Goal: Information Seeking & Learning: Learn about a topic

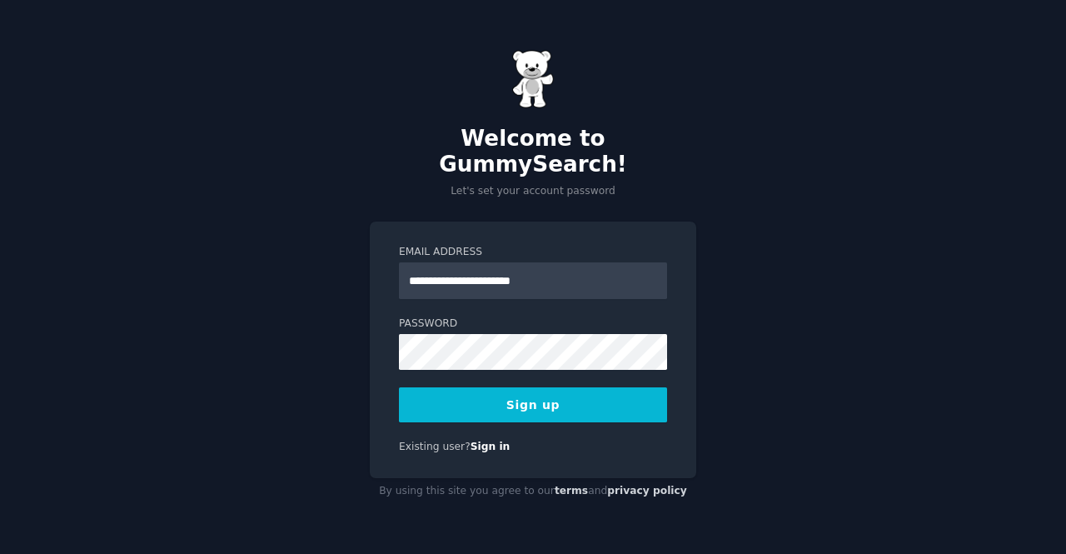
click at [552, 402] on button "Sign up" at bounding box center [533, 404] width 268 height 35
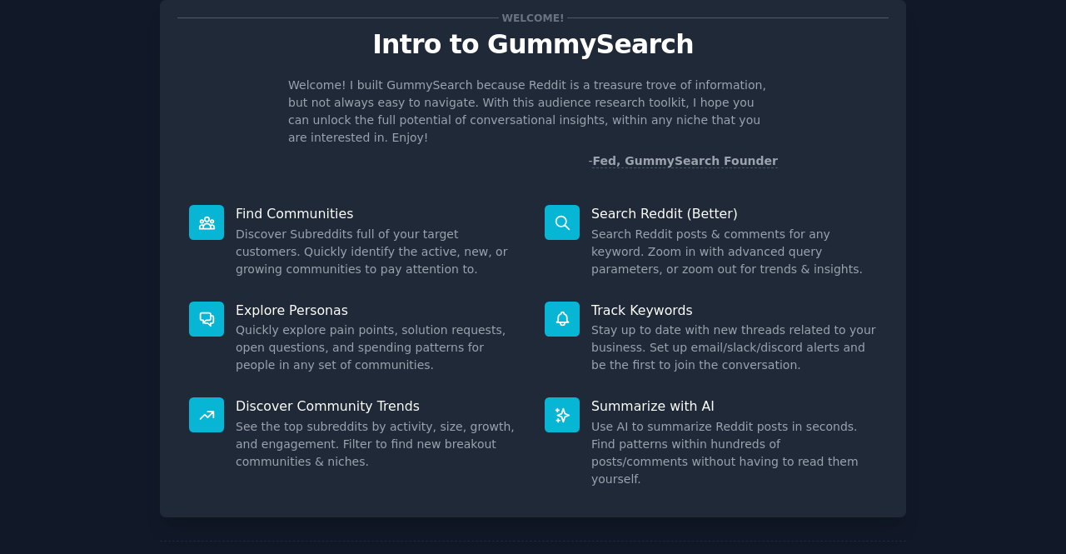
scroll to position [97, 0]
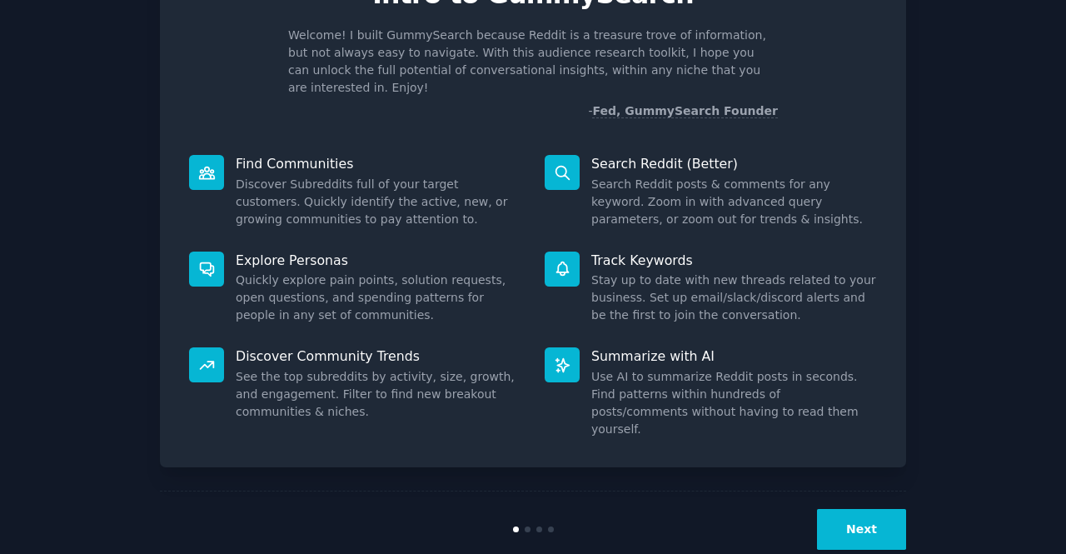
click at [855, 509] on button "Next" at bounding box center [861, 529] width 89 height 41
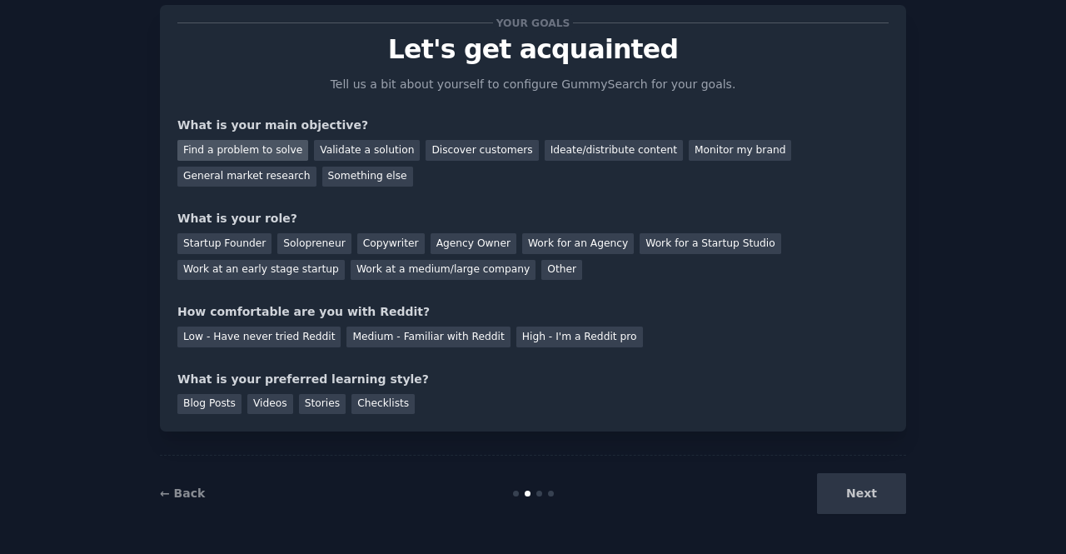
click at [273, 153] on div "Find a problem to solve" at bounding box center [242, 150] width 131 height 21
click at [340, 149] on div "Validate a solution" at bounding box center [367, 150] width 106 height 21
click at [317, 167] on div "General market research" at bounding box center [246, 177] width 139 height 21
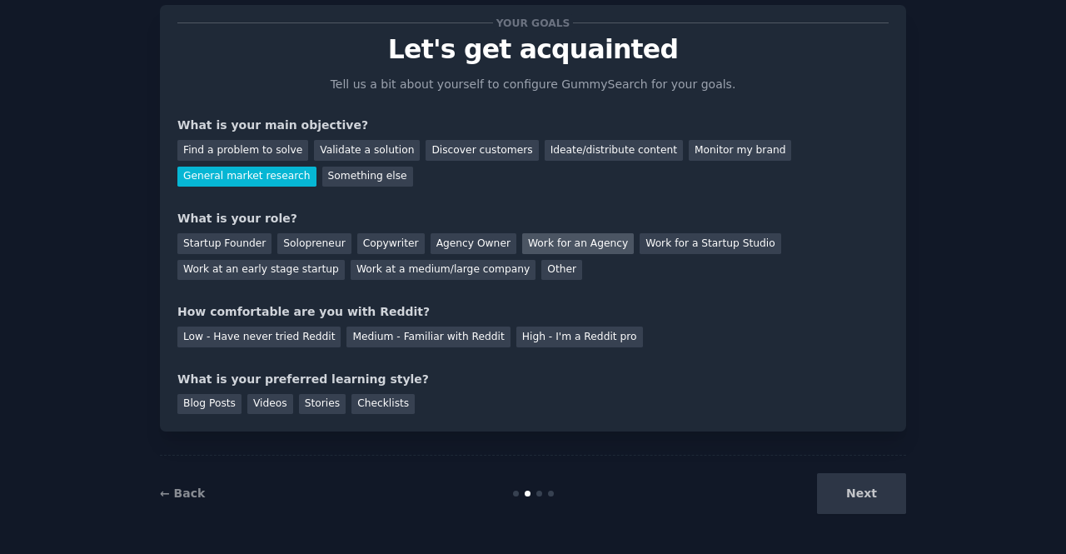
click at [522, 248] on div "Work for an Agency" at bounding box center [578, 243] width 112 height 21
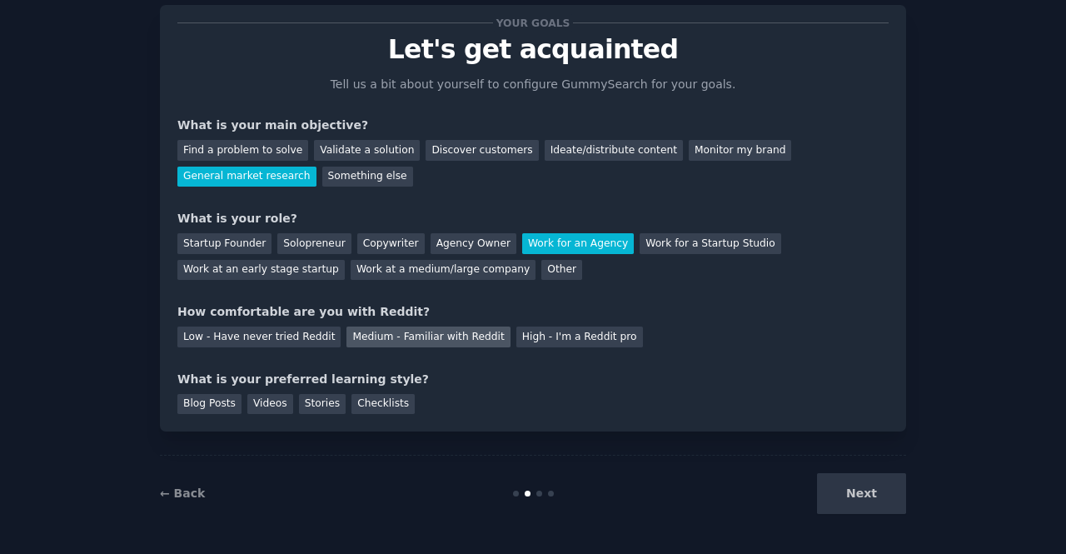
click at [367, 334] on div "Medium - Familiar with Reddit" at bounding box center [428, 337] width 163 height 21
click at [826, 483] on div "Next" at bounding box center [781, 493] width 249 height 41
click at [367, 403] on div "Checklists" at bounding box center [383, 404] width 63 height 21
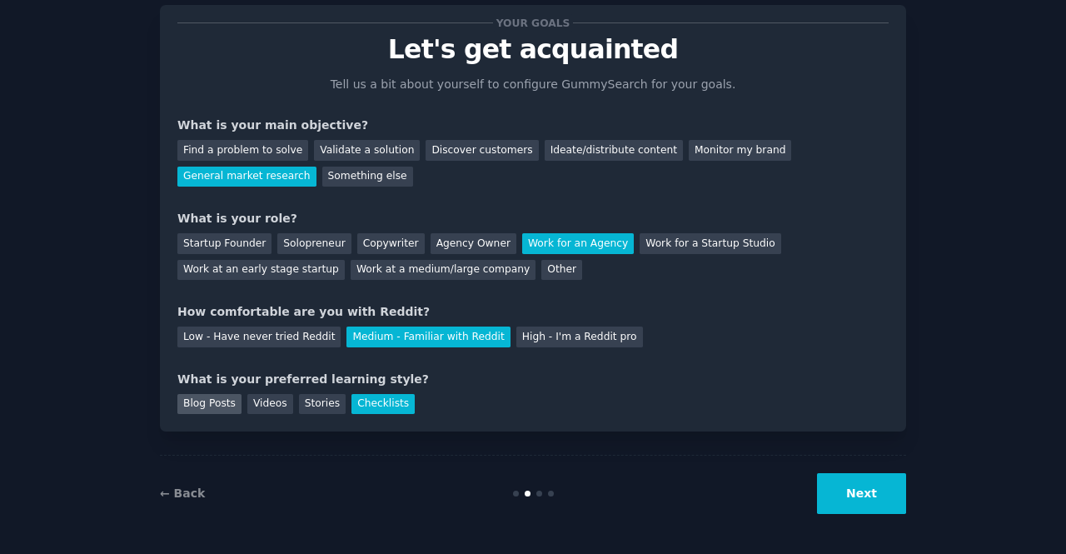
click at [210, 405] on div "Blog Posts" at bounding box center [209, 404] width 64 height 21
click at [352, 403] on div "Checklists" at bounding box center [383, 404] width 63 height 21
click at [859, 492] on button "Next" at bounding box center [861, 493] width 89 height 41
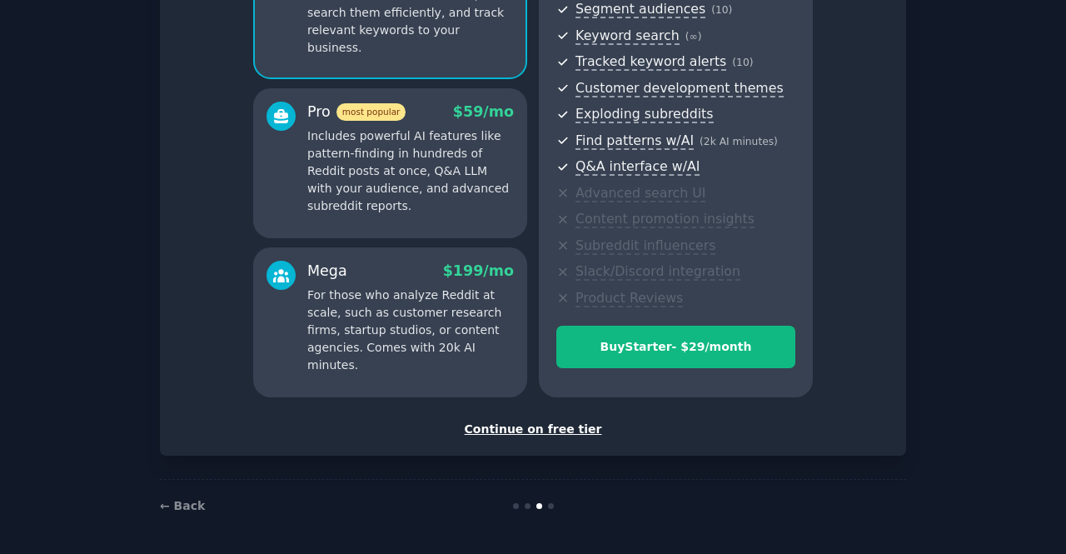
scroll to position [220, 0]
click at [537, 429] on div "Continue on free tier" at bounding box center [532, 429] width 711 height 17
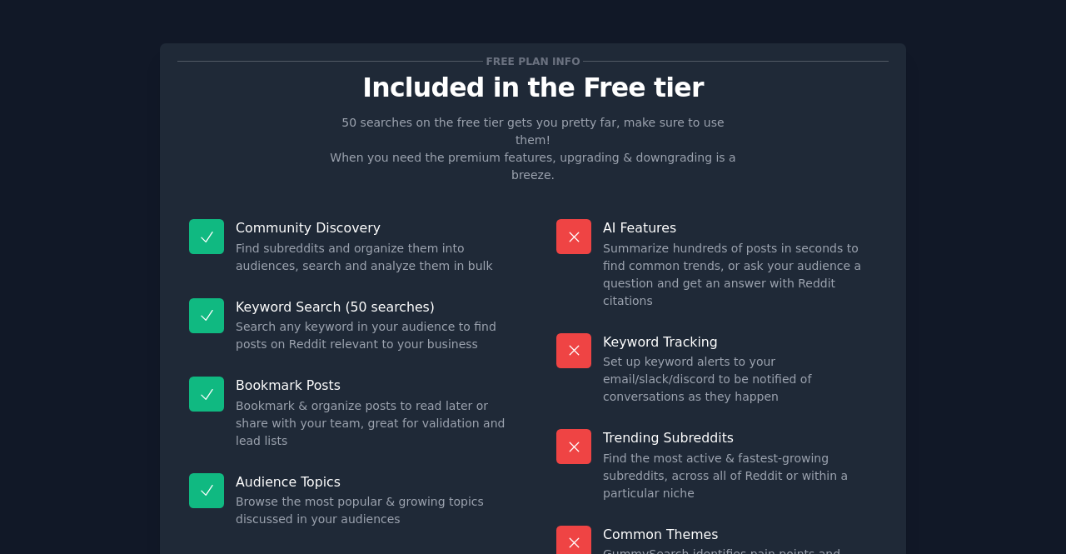
scroll to position [94, 0]
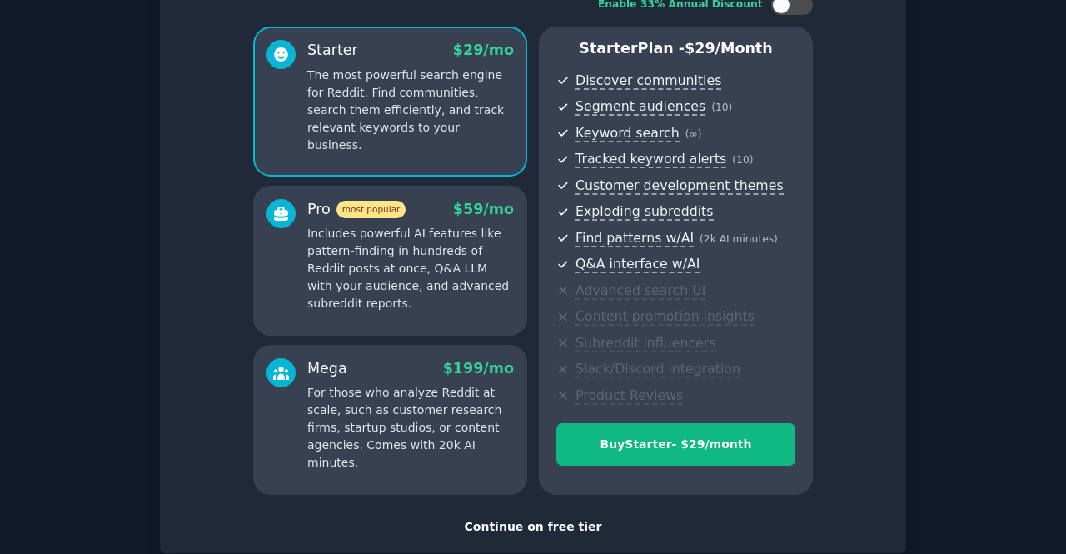
scroll to position [161, 0]
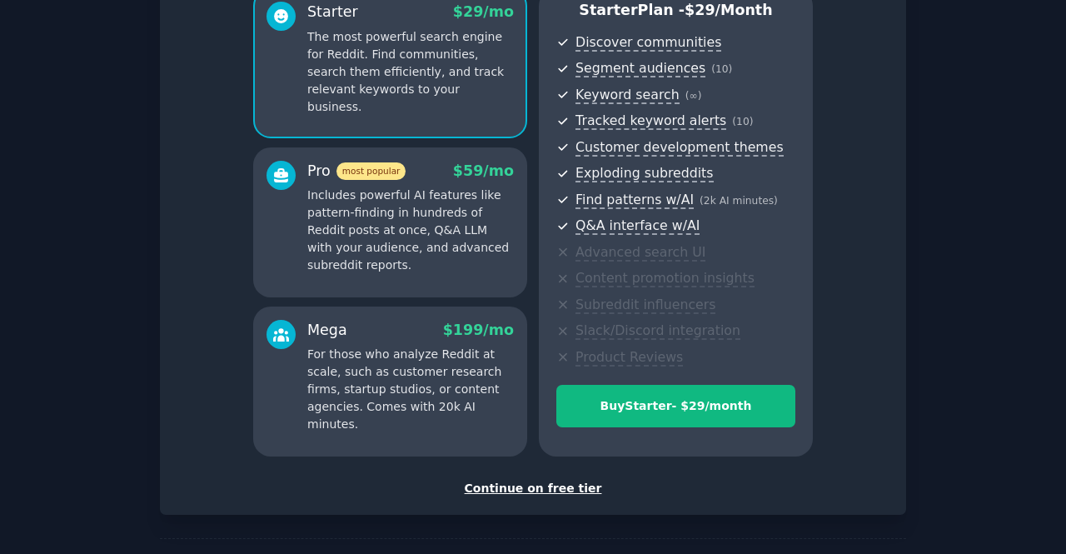
click at [522, 495] on div "Continue on free tier" at bounding box center [532, 488] width 711 height 17
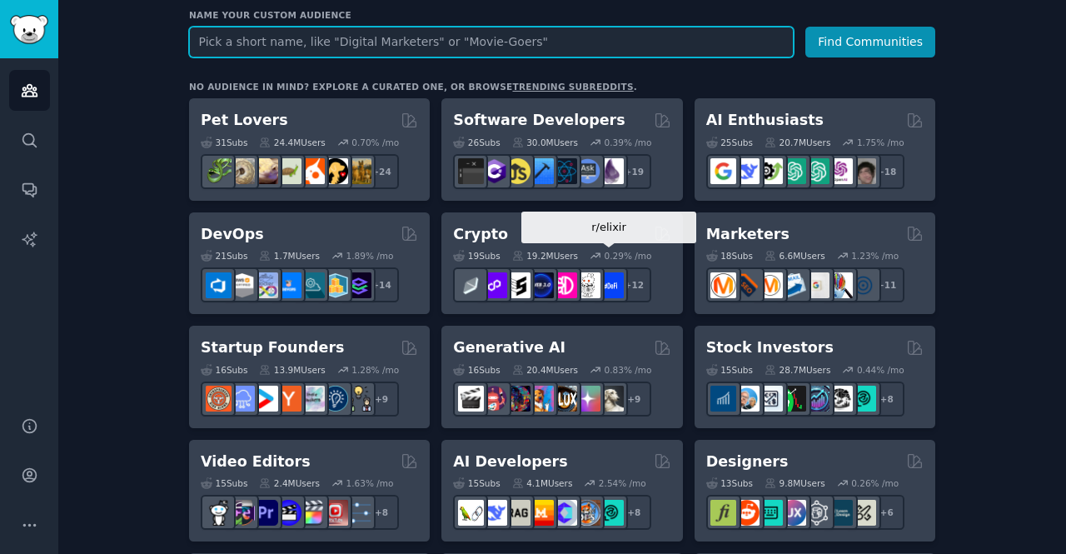
scroll to position [222, 0]
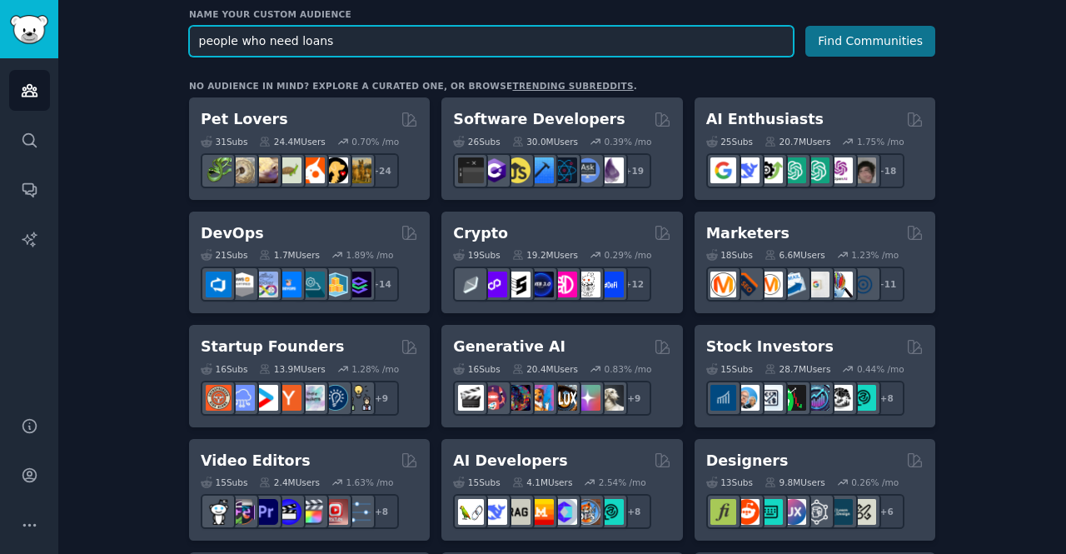
type input "people who need loans"
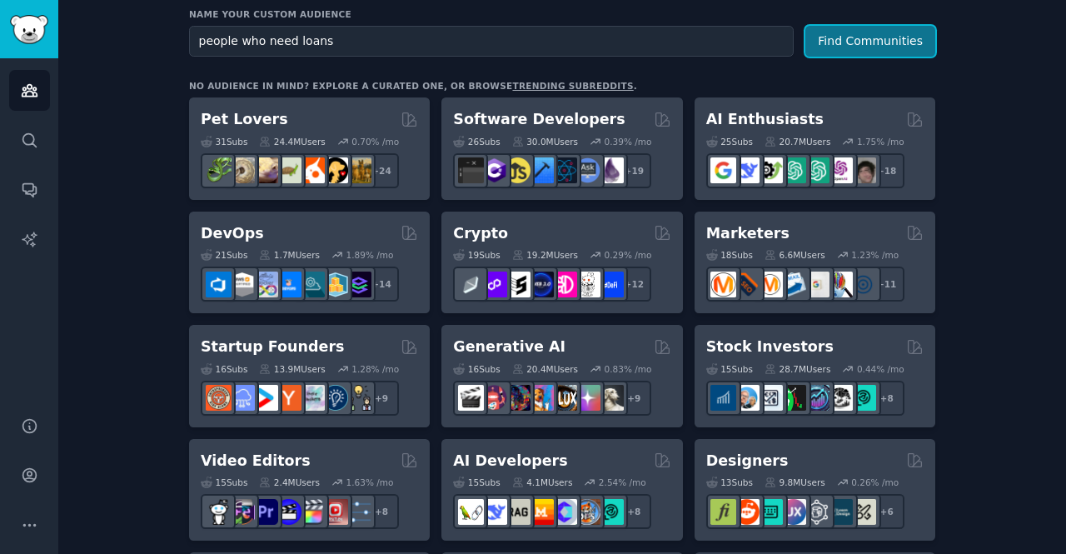
click at [881, 39] on button "Find Communities" at bounding box center [871, 41] width 130 height 31
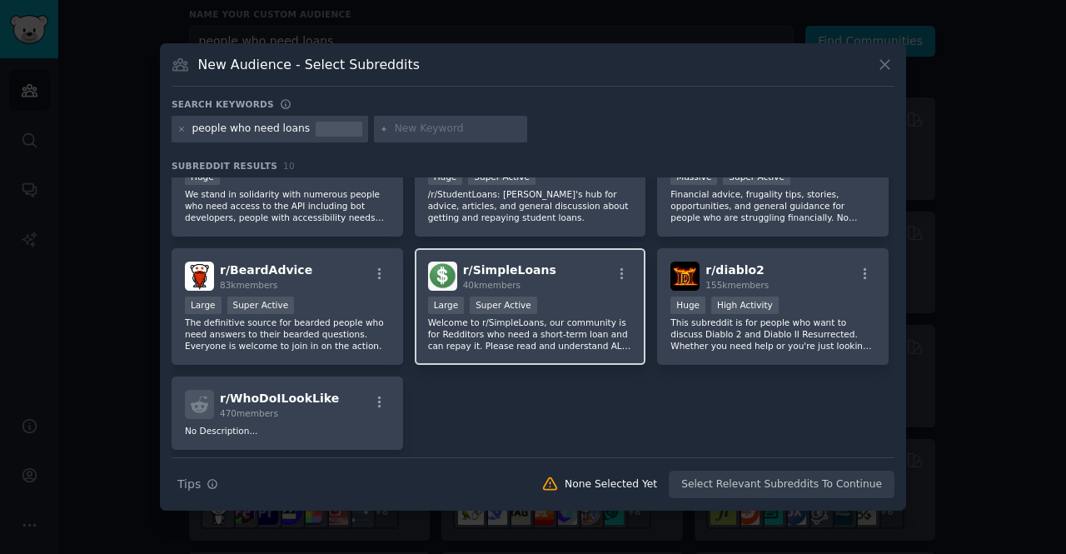
scroll to position [187, 0]
click at [517, 253] on div "r/ SimpleLoans 40k members Large Super Active Welcome to r/SimpleLoans, our com…" at bounding box center [531, 305] width 232 height 117
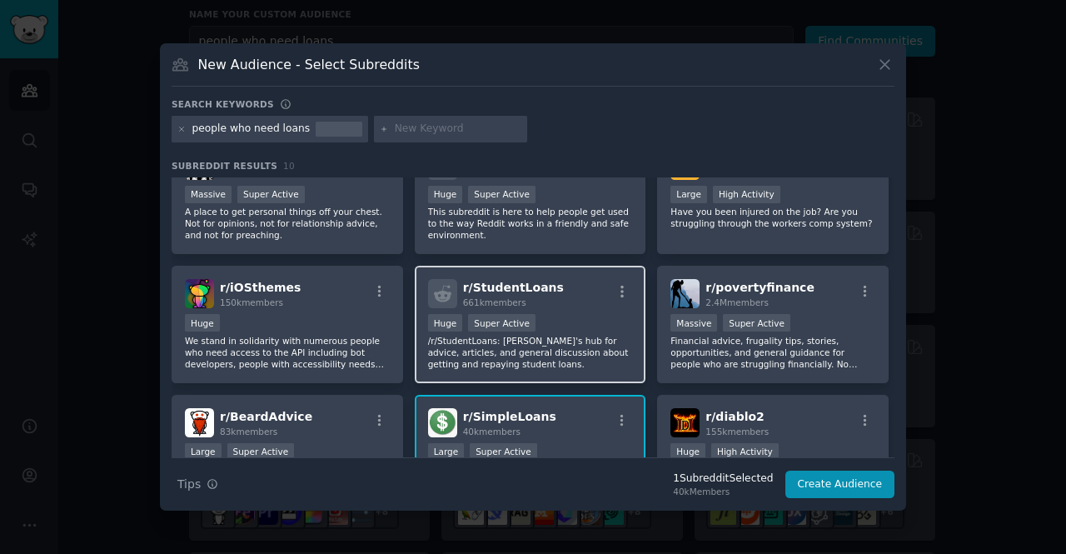
scroll to position [0, 0]
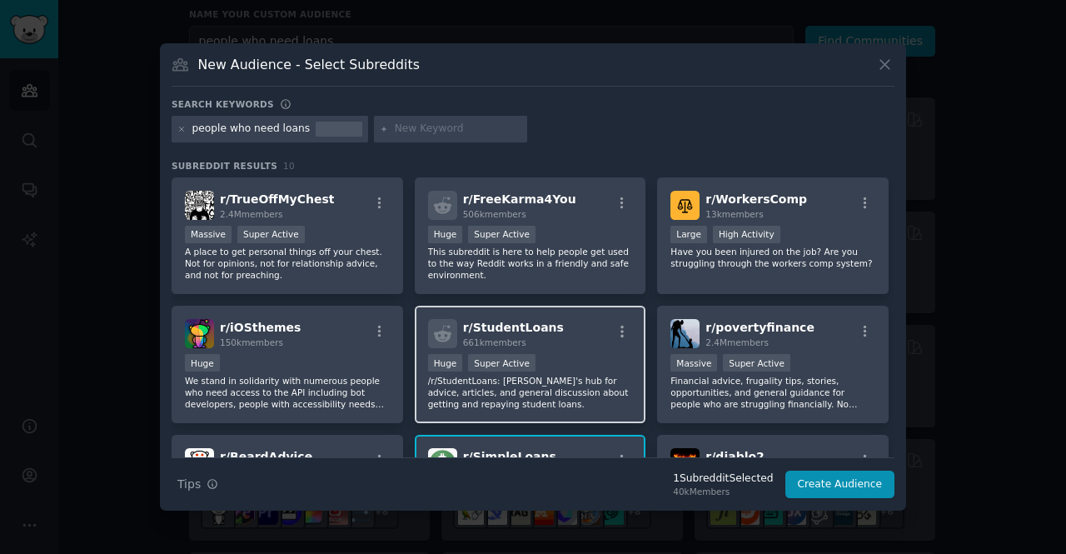
click at [540, 316] on div "r/ StudentLoans 661k members >= 95th percentile for submissions / day Huge Supe…" at bounding box center [531, 364] width 232 height 117
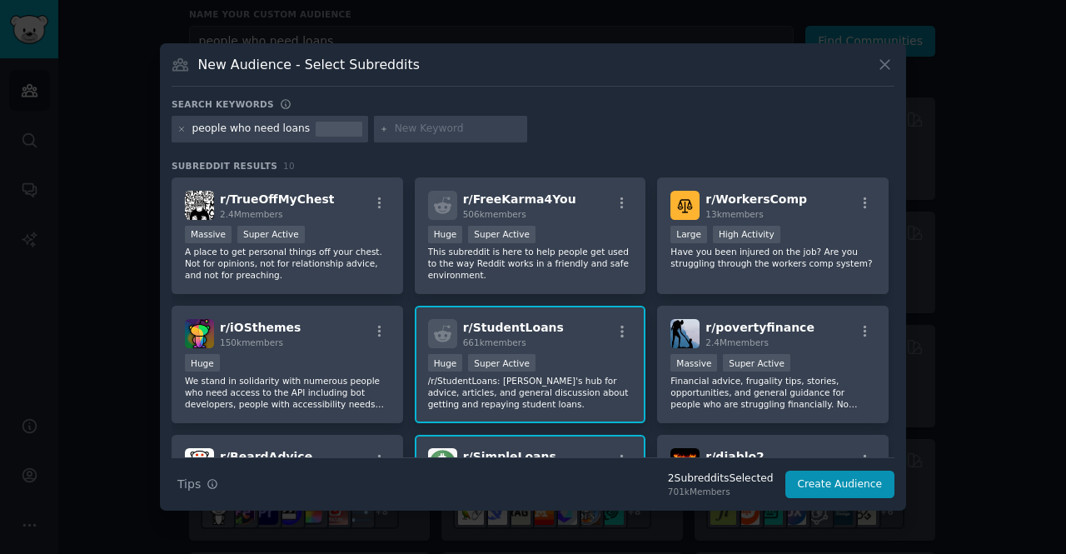
click at [375, 133] on div at bounding box center [450, 129] width 153 height 27
click at [180, 127] on icon at bounding box center [182, 129] width 4 height 4
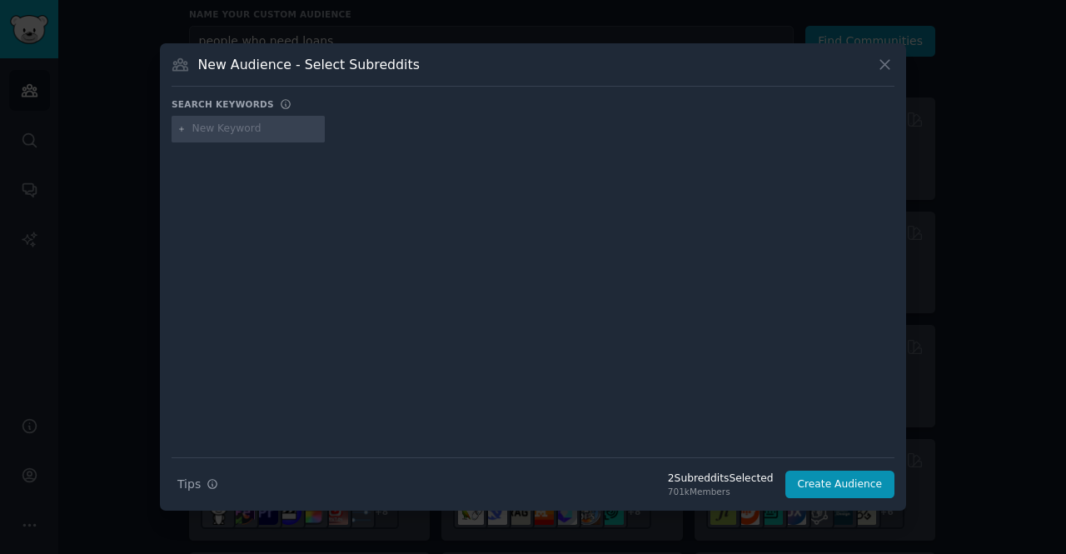
click at [227, 128] on input "text" at bounding box center [255, 129] width 127 height 15
type input "loan"
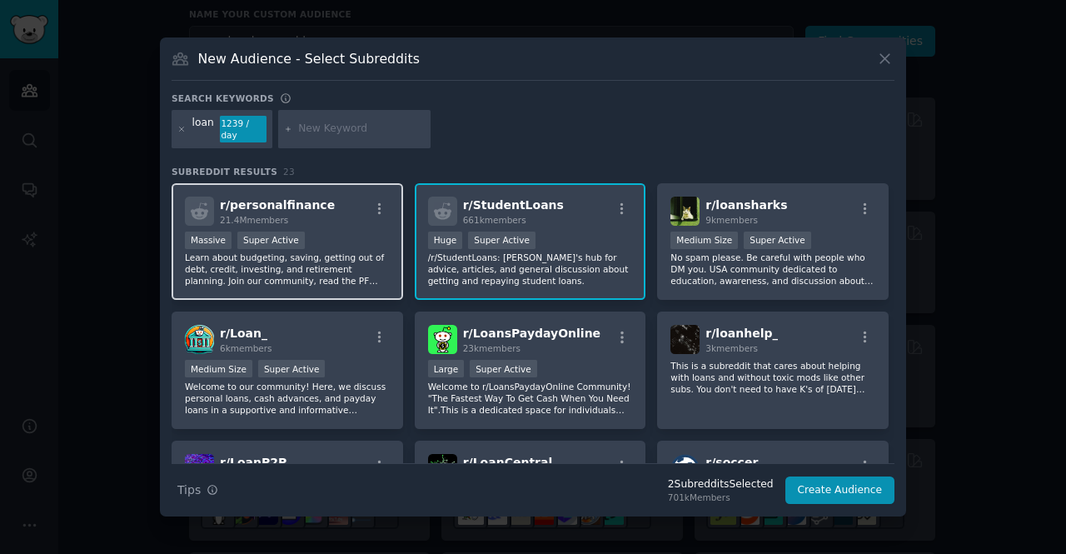
click at [332, 197] on div "r/ personalfinance 21.4M members" at bounding box center [287, 211] width 205 height 29
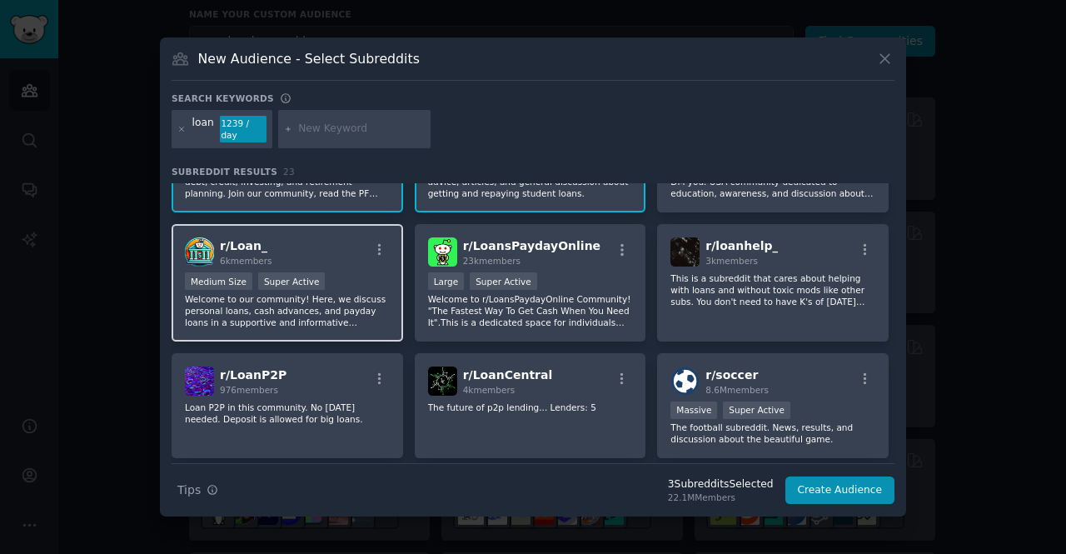
scroll to position [92, 0]
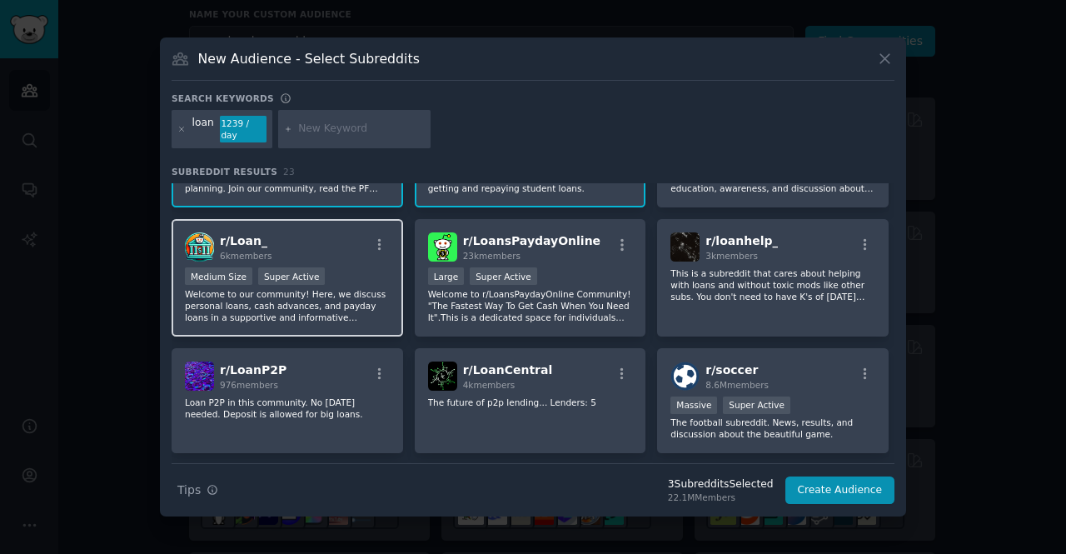
click at [351, 259] on div "r/ Loan_ 6k members Medium Size Super Active Welcome to our community! Here, we…" at bounding box center [288, 277] width 232 height 117
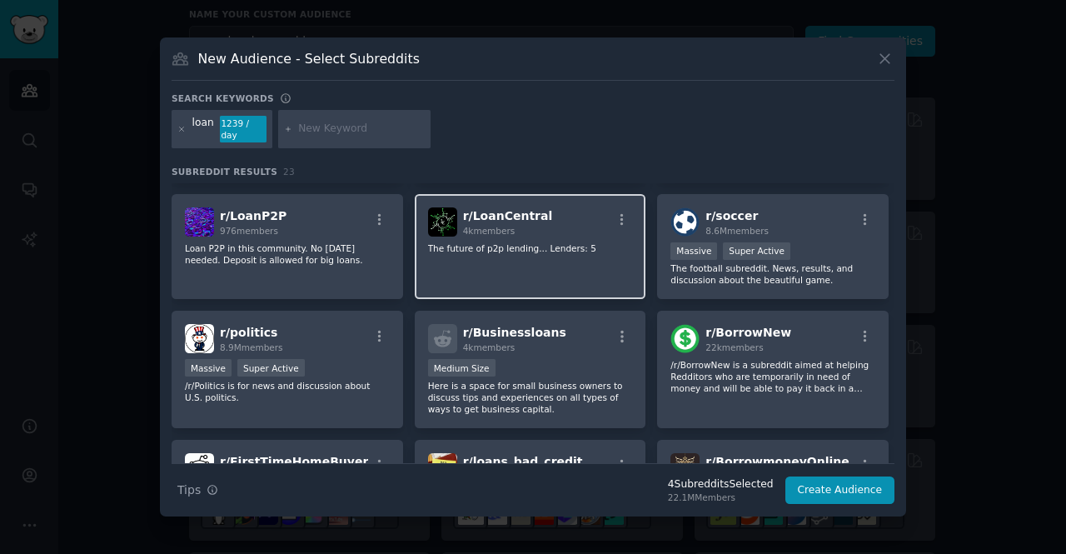
scroll to position [249, 0]
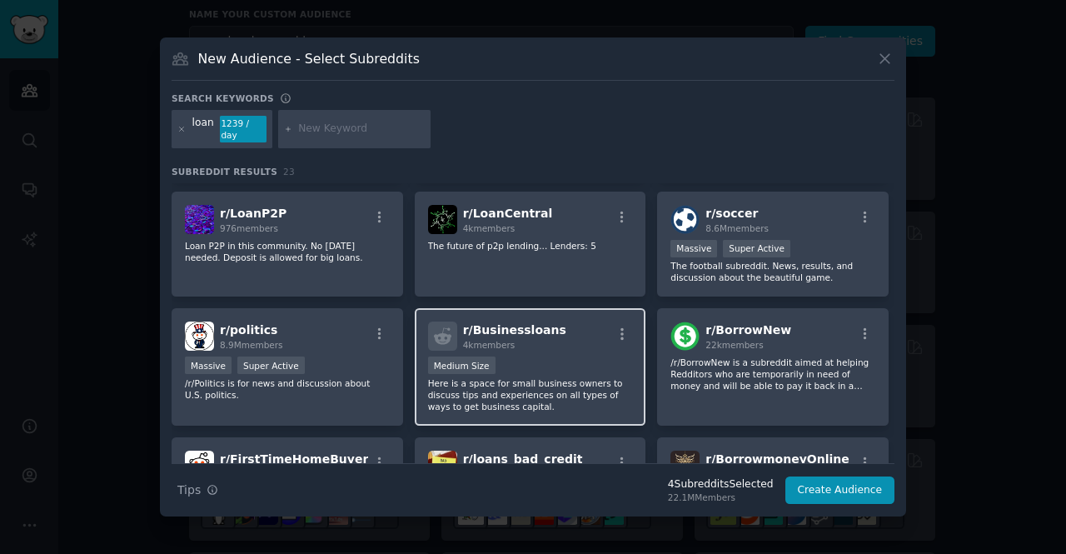
click at [536, 341] on div "4k members" at bounding box center [514, 345] width 103 height 12
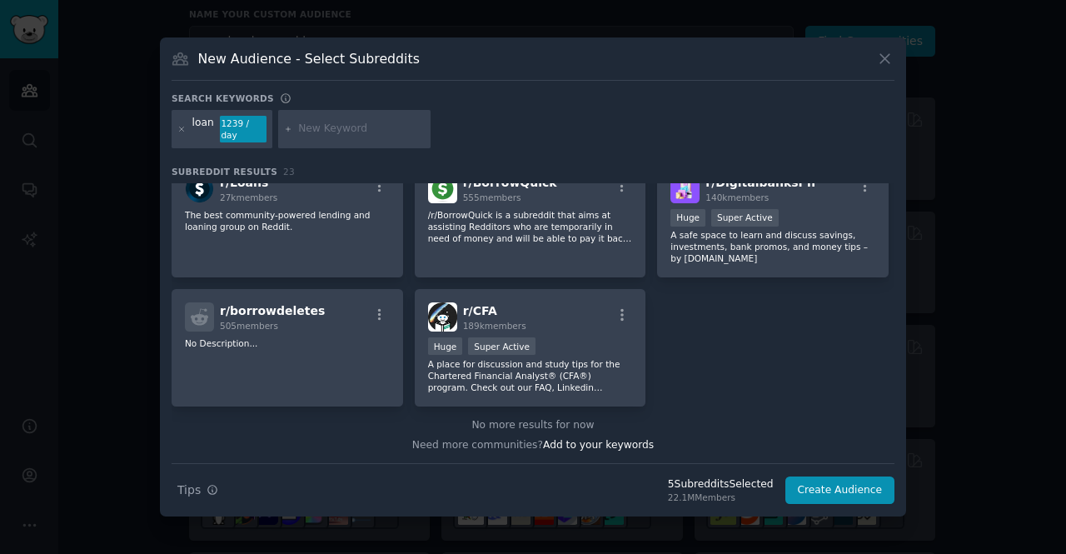
scroll to position [736, 0]
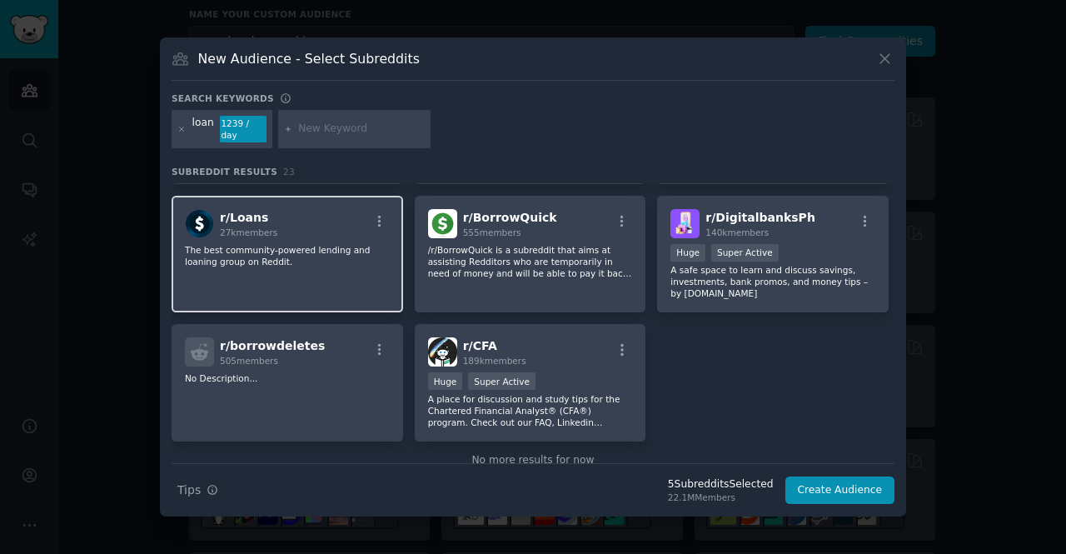
click at [341, 244] on p "The best community-powered lending and loaning group on Reddit." at bounding box center [287, 255] width 205 height 23
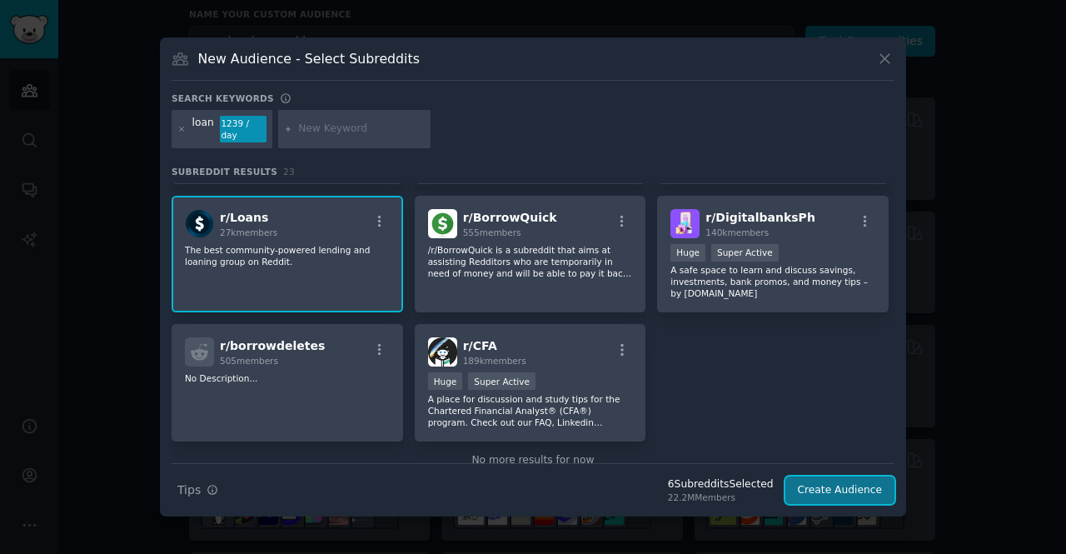
click at [809, 492] on button "Create Audience" at bounding box center [841, 491] width 110 height 28
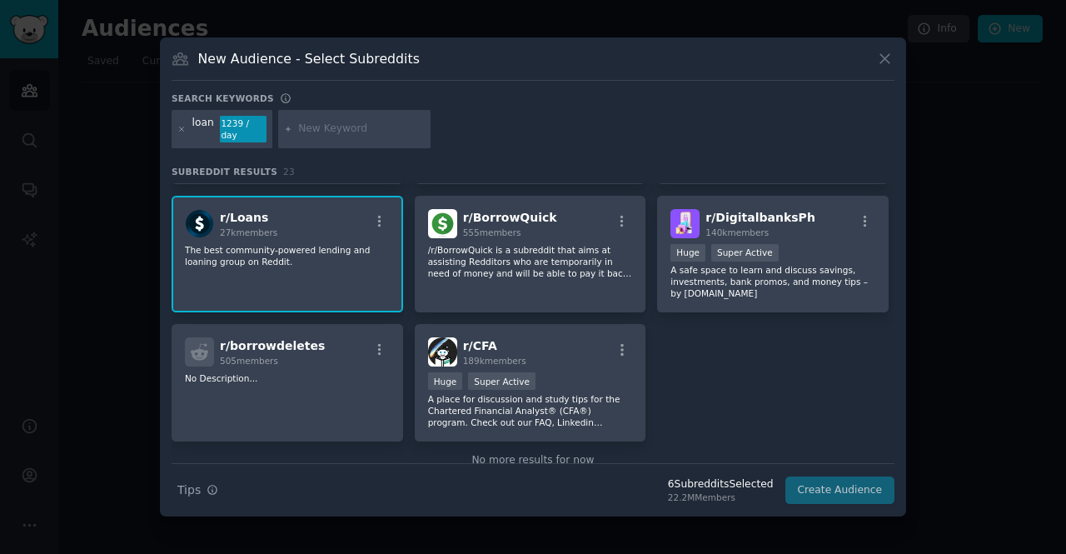
scroll to position [0, 0]
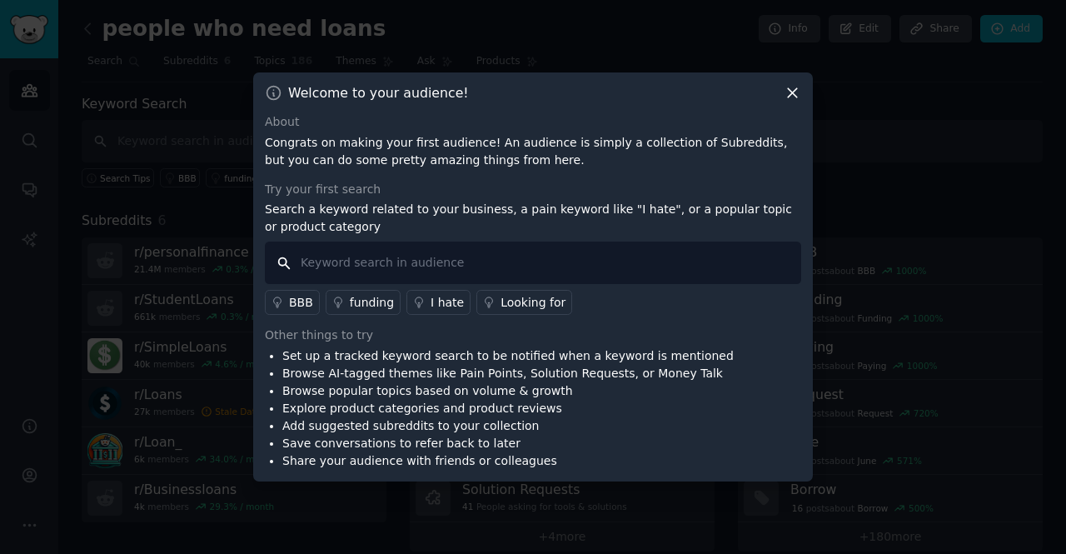
click at [585, 266] on input "text" at bounding box center [533, 263] width 537 height 42
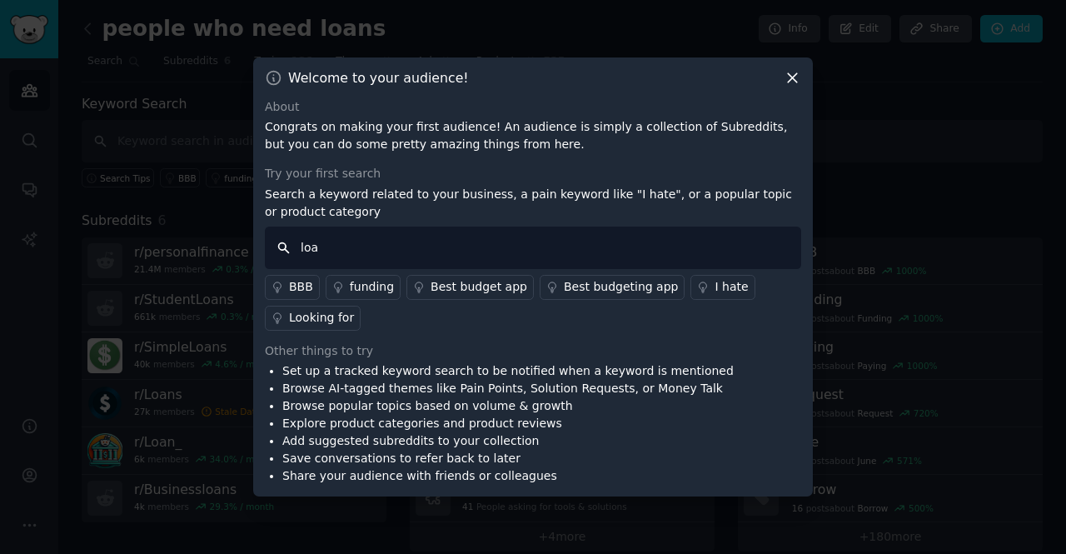
type input "loan"
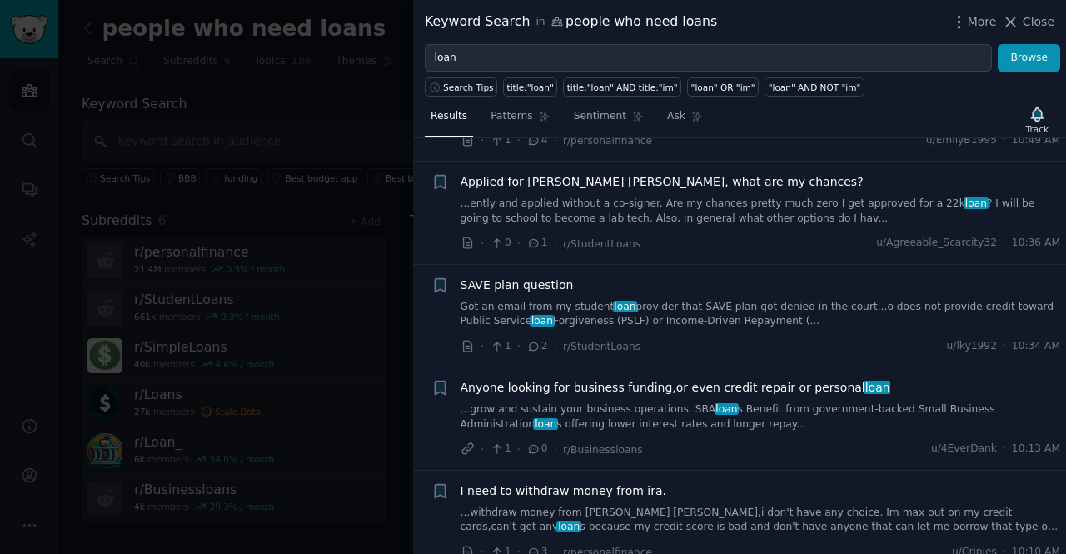
scroll to position [107, 0]
click at [1043, 13] on span "Close" at bounding box center [1039, 21] width 32 height 17
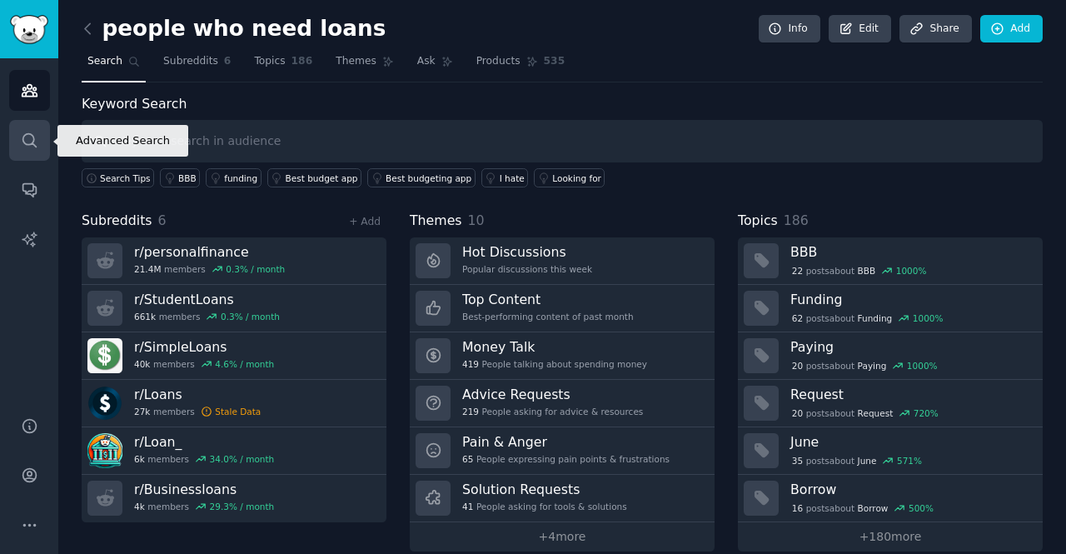
click at [27, 149] on link "Search" at bounding box center [29, 140] width 41 height 41
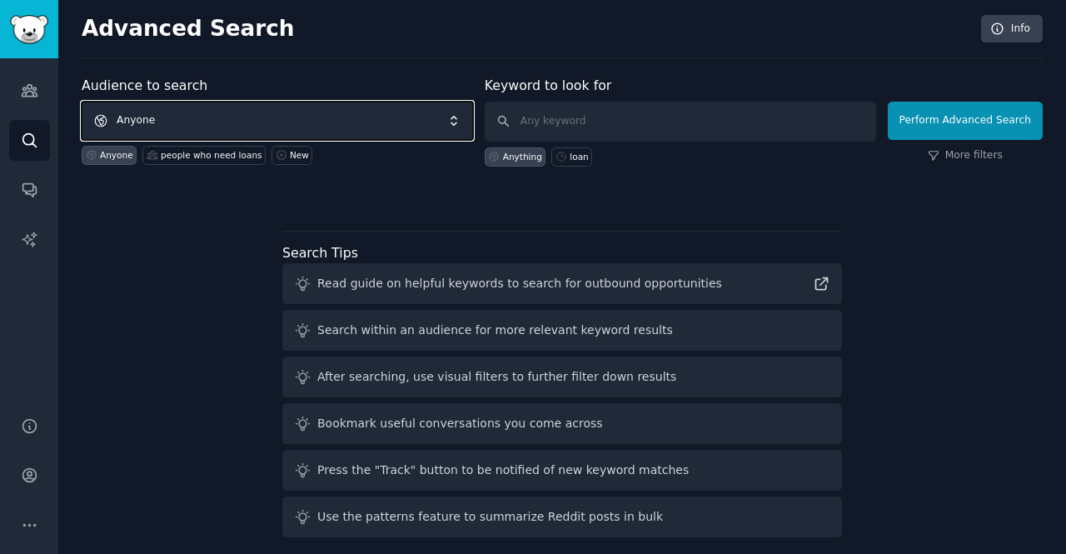
click at [316, 122] on span "Anyone" at bounding box center [278, 121] width 392 height 38
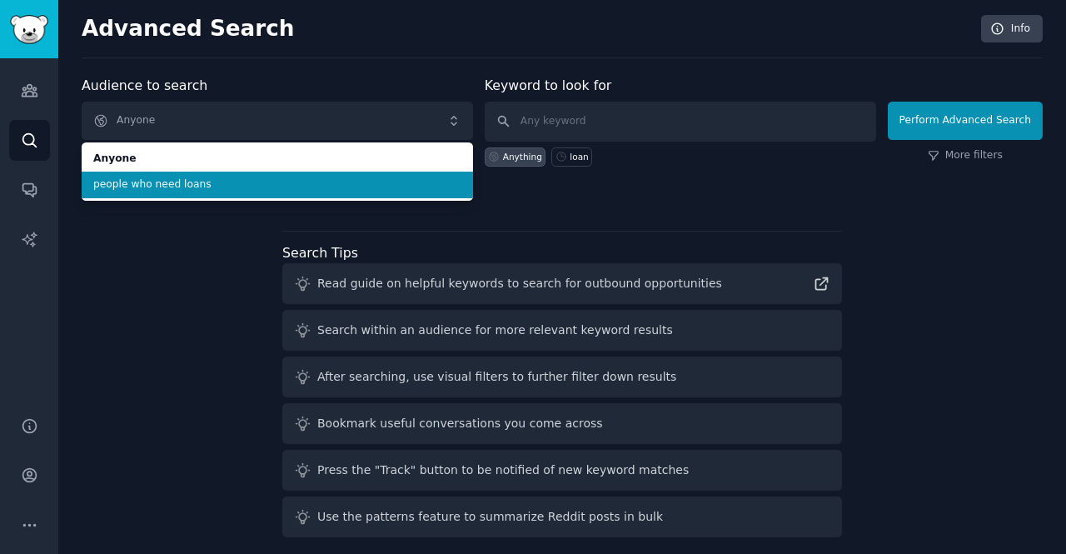
click at [304, 192] on li "people who need loans" at bounding box center [278, 185] width 392 height 27
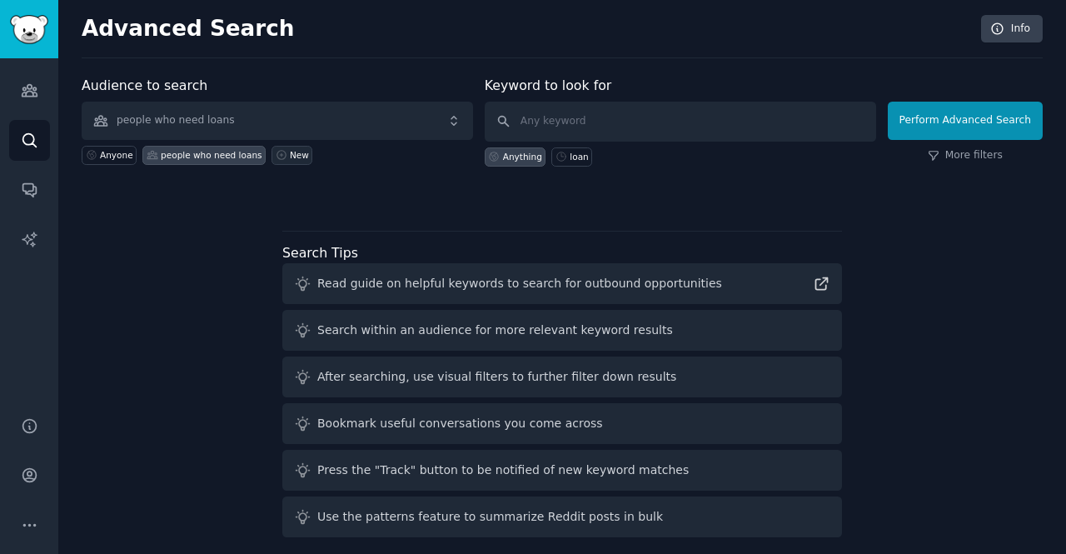
click at [290, 152] on div "New" at bounding box center [299, 155] width 19 height 12
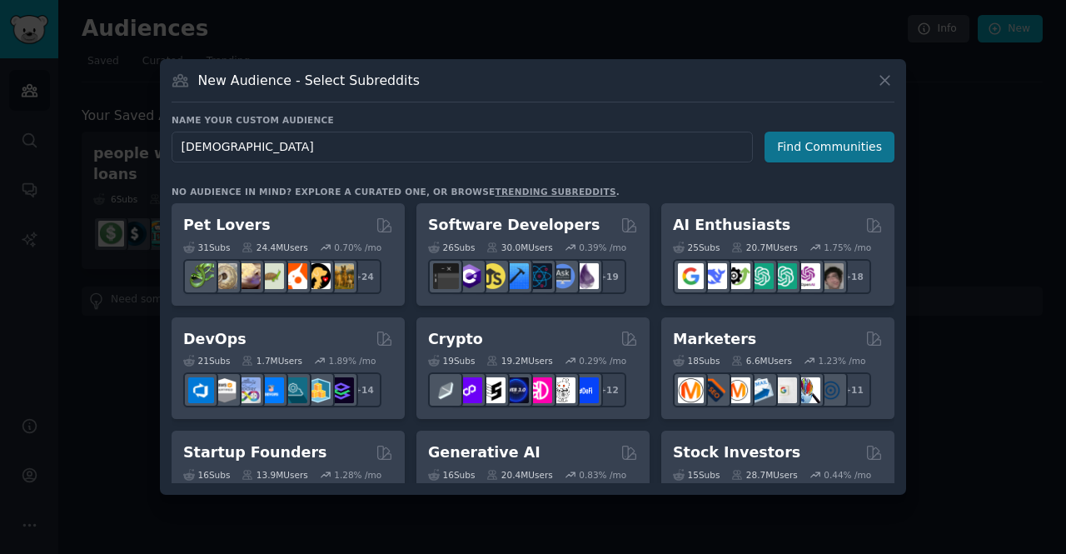
type input "[DEMOGRAPHIC_DATA]"
click at [820, 154] on button "Find Communities" at bounding box center [830, 147] width 130 height 31
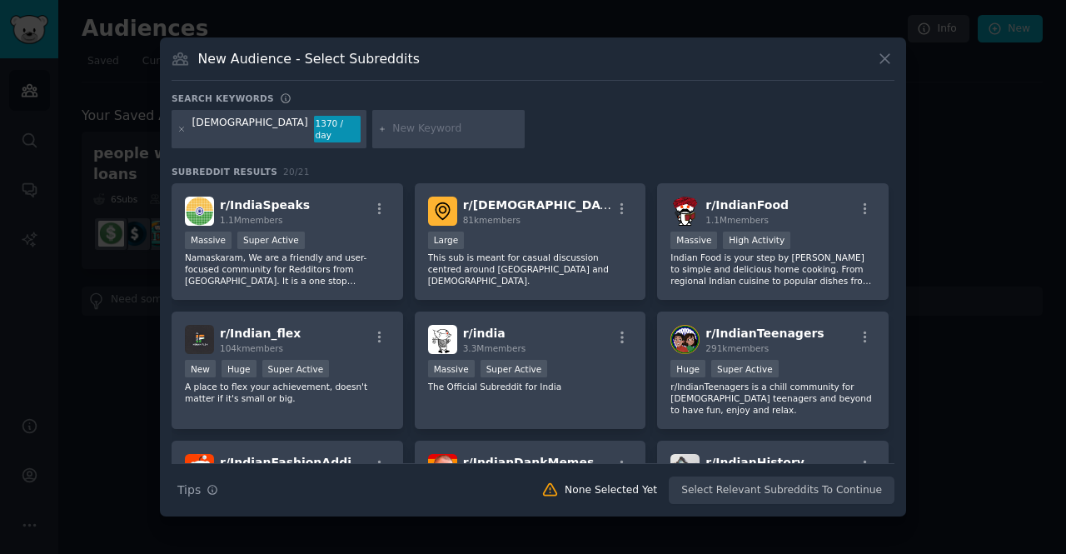
click at [372, 136] on div at bounding box center [448, 129] width 153 height 38
click at [392, 127] on input "text" at bounding box center [455, 129] width 127 height 15
type input "loan"
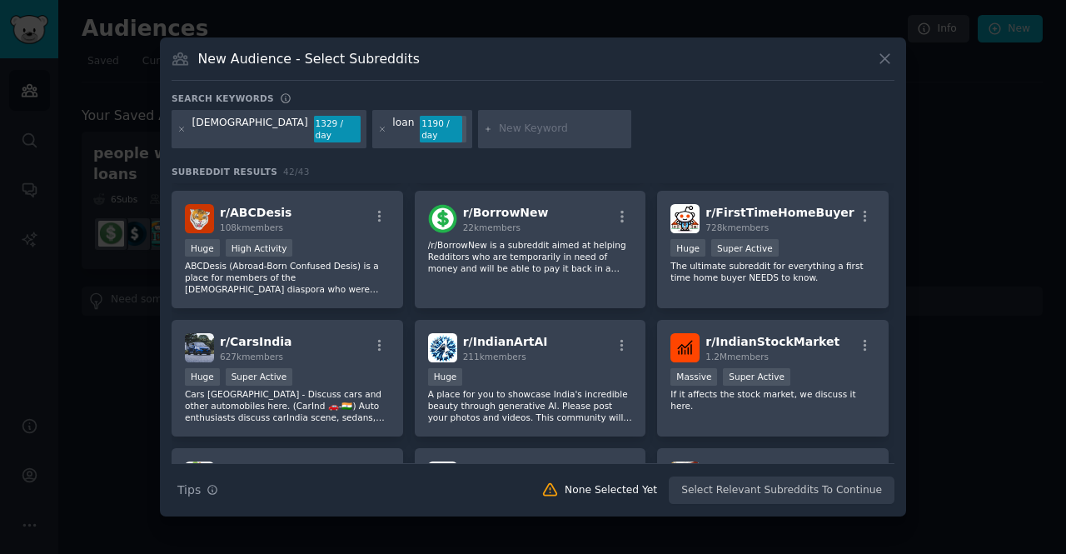
scroll to position [882, 0]
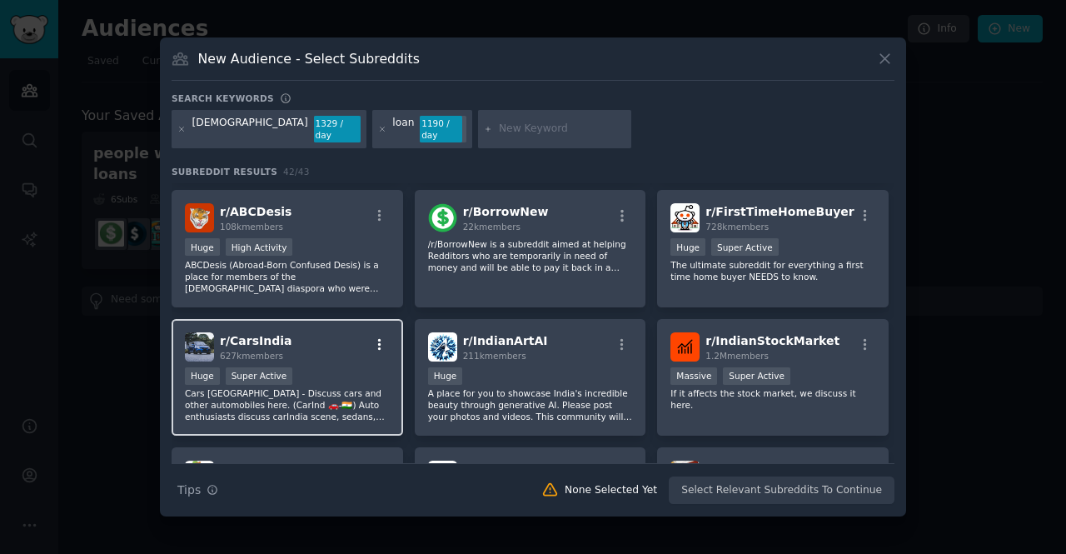
click at [382, 337] on icon "button" at bounding box center [379, 344] width 15 height 15
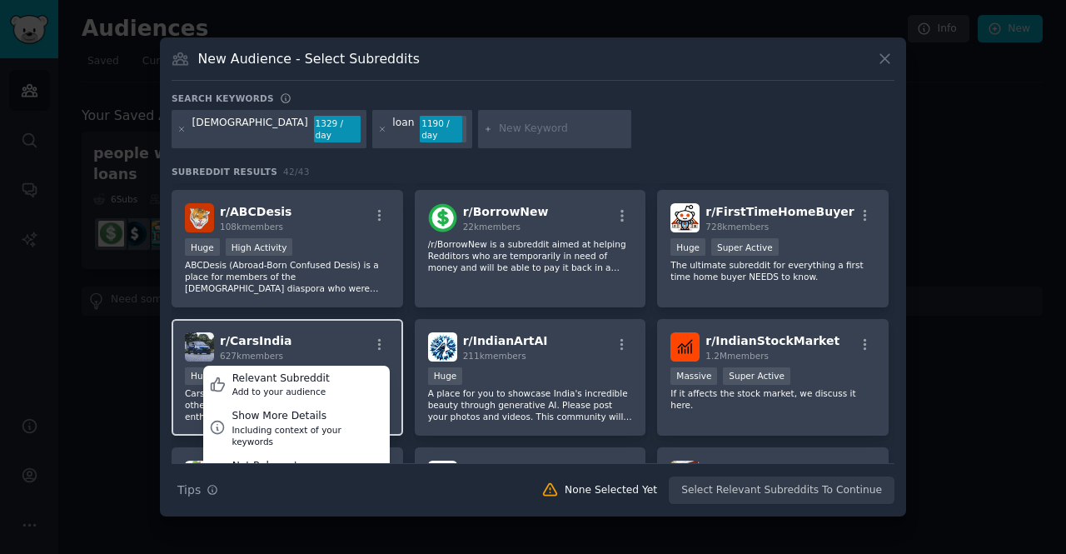
click at [319, 332] on div "r/ CarsIndia 627k members Relevant Subreddit Add to your audience Show More Det…" at bounding box center [287, 346] width 205 height 29
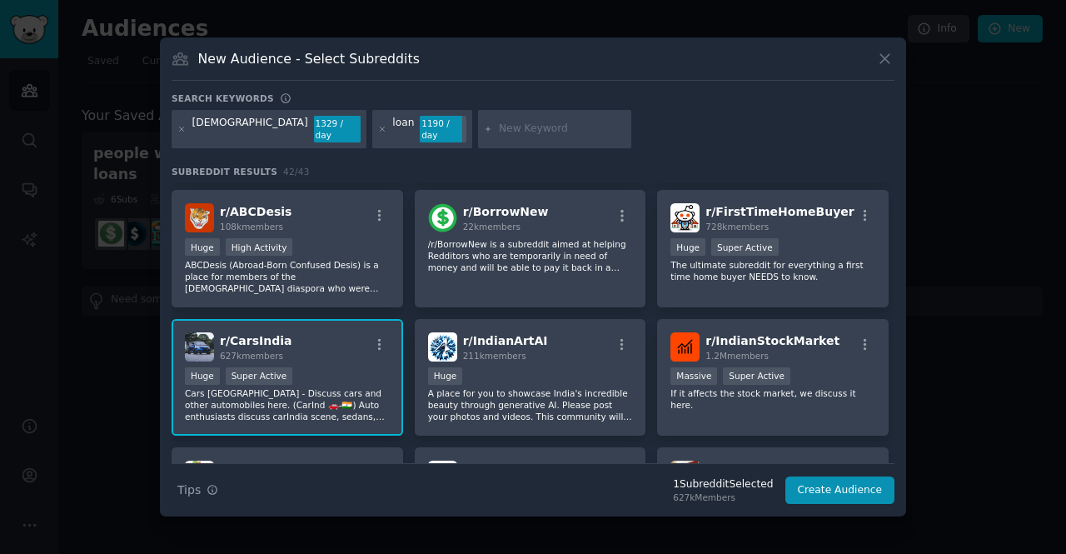
click at [319, 332] on div "r/ CarsIndia 627k members Relevant Subreddit Add to your audience Show More Det…" at bounding box center [287, 346] width 205 height 29
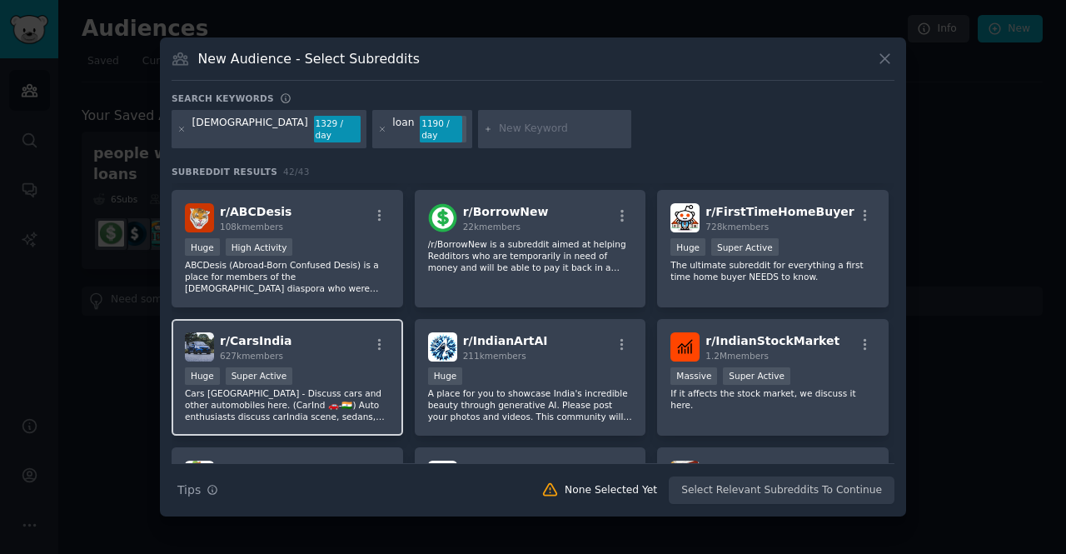
click at [319, 332] on div "r/ CarsIndia 627k members" at bounding box center [287, 346] width 205 height 29
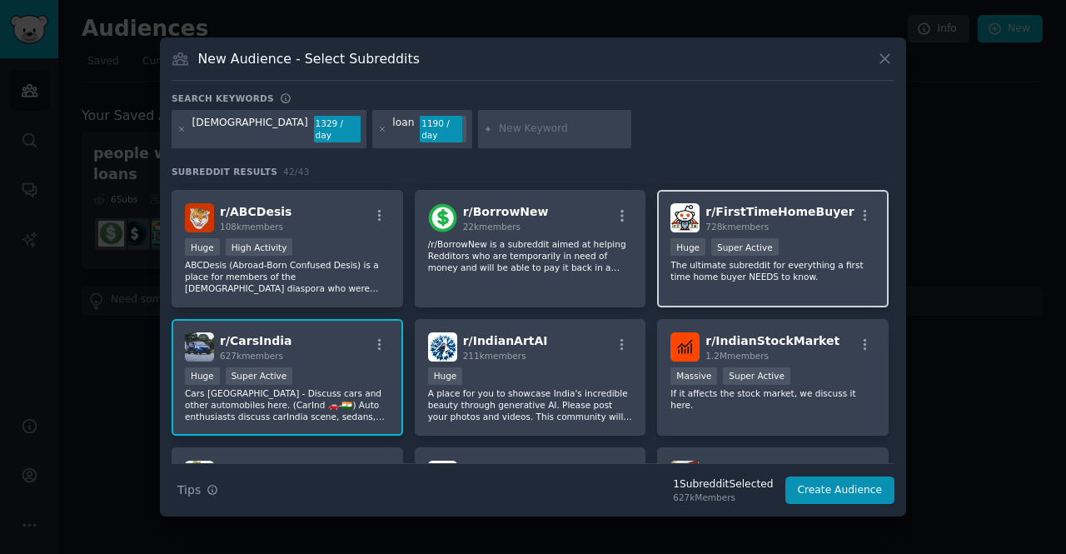
click at [787, 221] on div "728k members" at bounding box center [780, 227] width 148 height 12
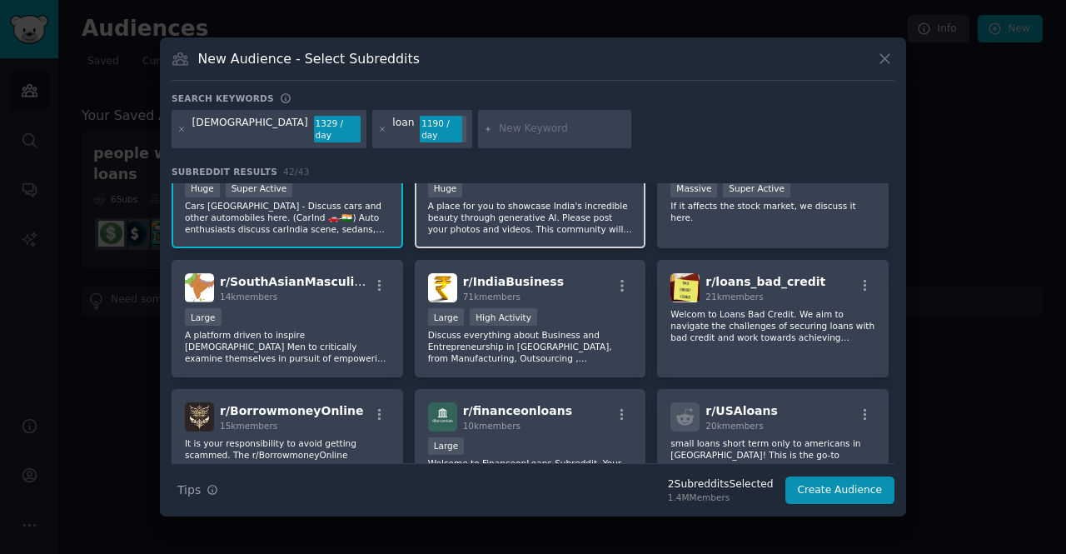
scroll to position [1075, 0]
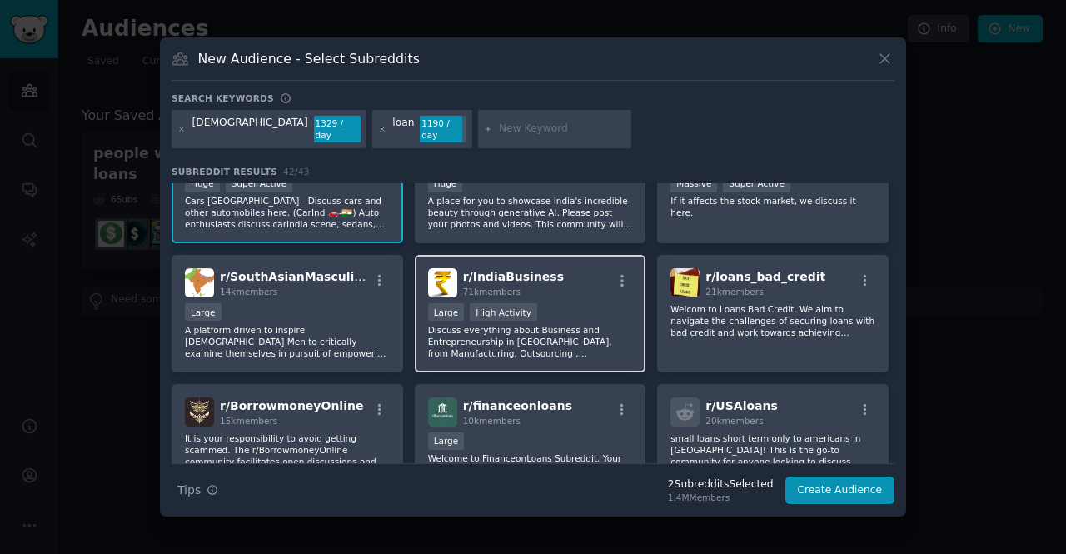
click at [581, 280] on div "r/ IndiaBusiness 71k members Large High Activity Discuss everything about Busin…" at bounding box center [531, 313] width 232 height 117
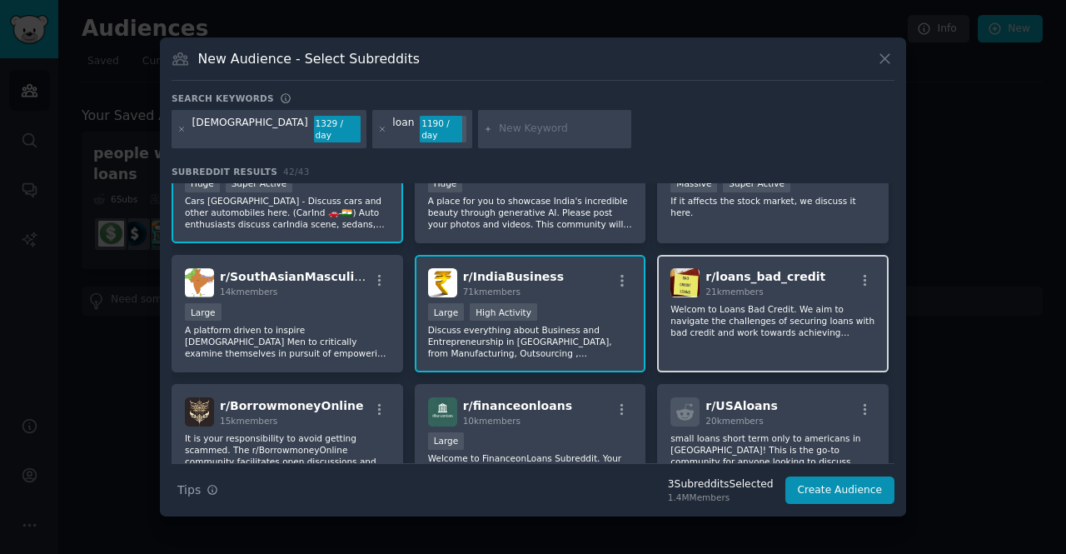
click at [741, 312] on p "Welcom to Loans Bad Credit. We aim to navigate the challenges of securing loans…" at bounding box center [773, 320] width 205 height 35
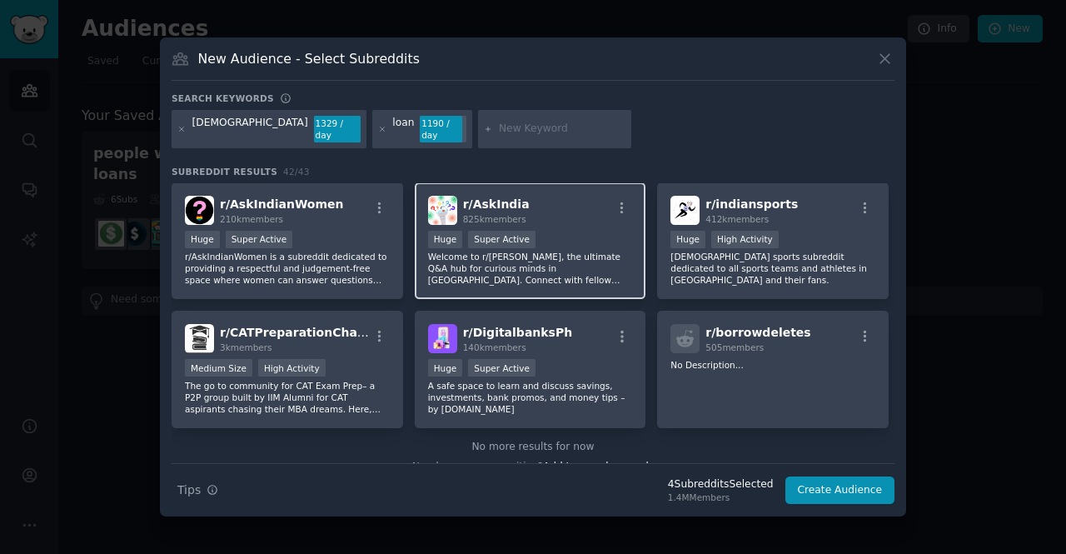
scroll to position [1545, 0]
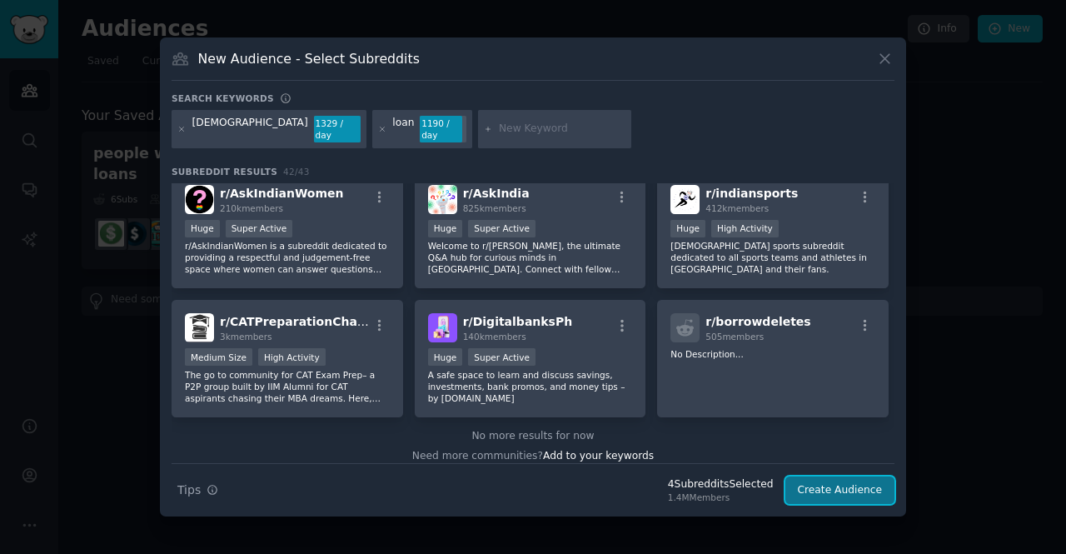
click at [826, 485] on button "Create Audience" at bounding box center [841, 491] width 110 height 28
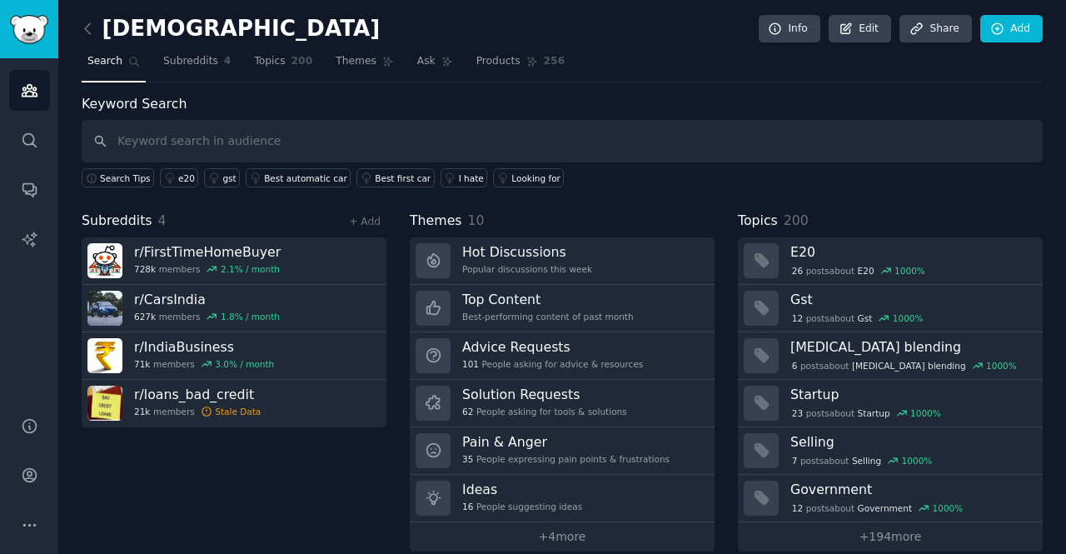
click at [207, 146] on input "text" at bounding box center [562, 141] width 961 height 42
type input "want loan but can't get it"
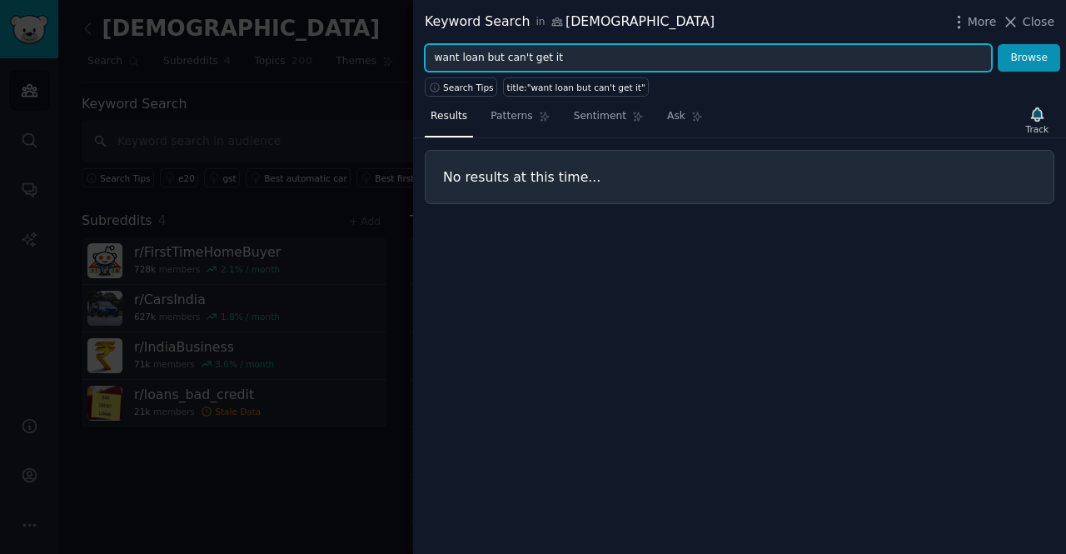
click at [558, 57] on input "want loan but can't get it" at bounding box center [708, 58] width 567 height 28
click at [998, 44] on button "Browse" at bounding box center [1029, 58] width 62 height 28
type input "w"
type input "loan"
click at [998, 44] on button "Browse" at bounding box center [1029, 58] width 62 height 28
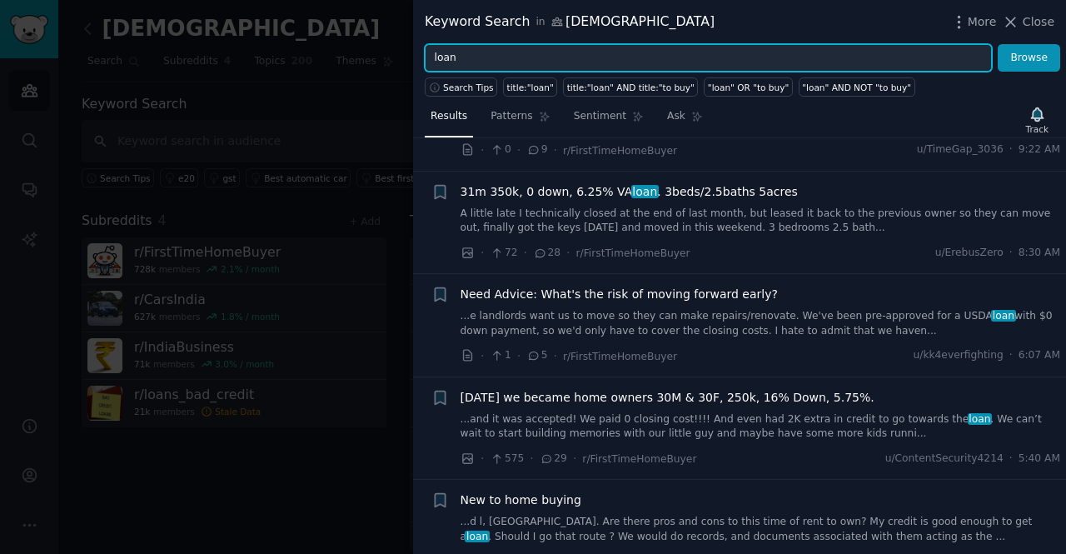
scroll to position [406, 0]
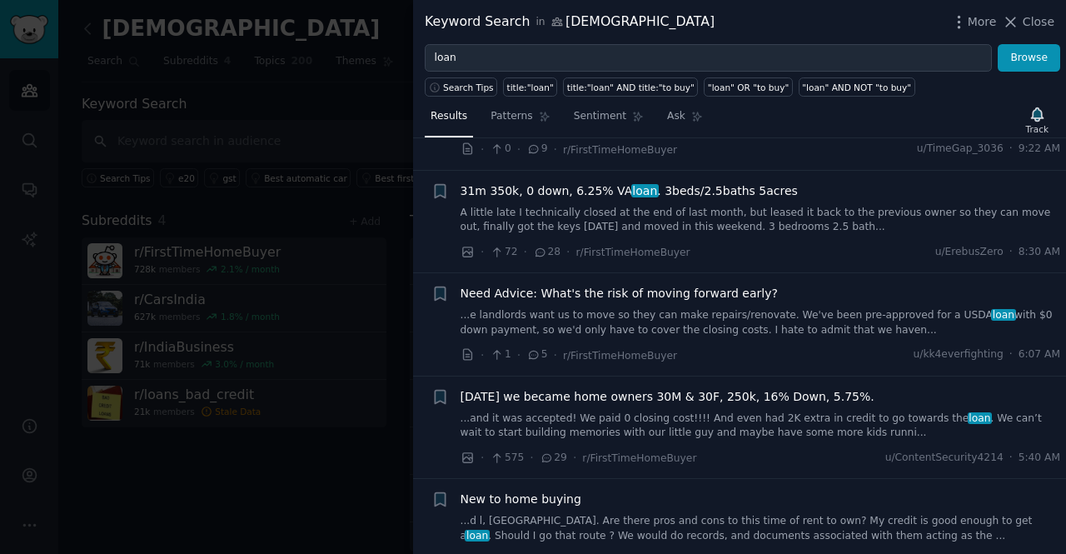
click at [318, 252] on div at bounding box center [533, 277] width 1066 height 554
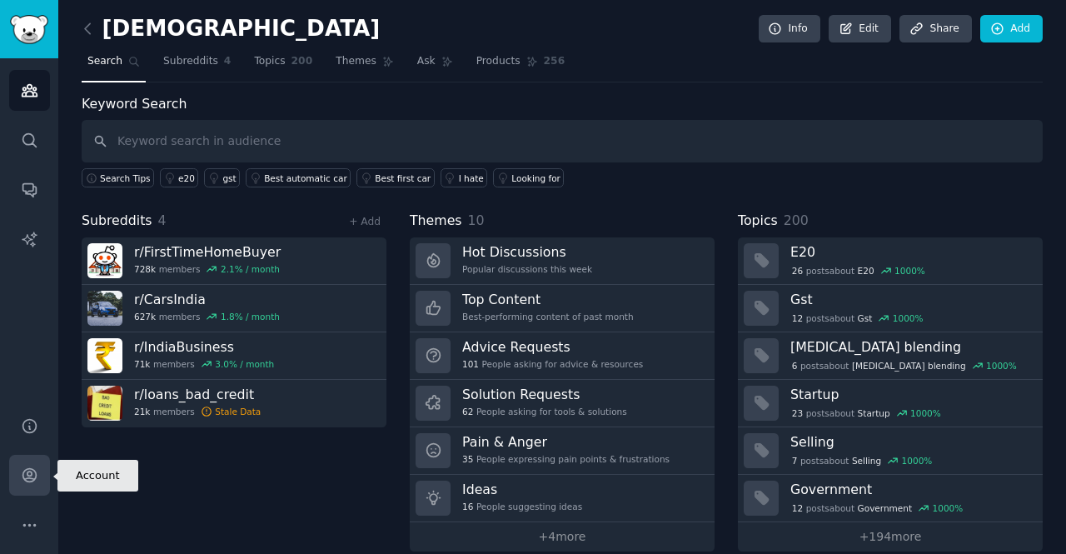
click at [28, 472] on icon "Sidebar" at bounding box center [28, 475] width 13 height 13
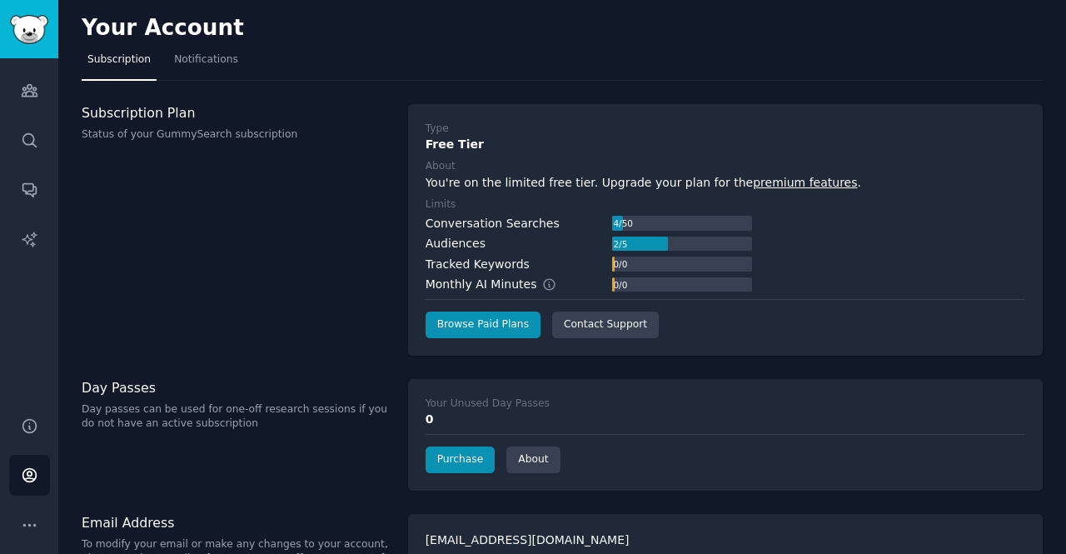
scroll to position [34, 0]
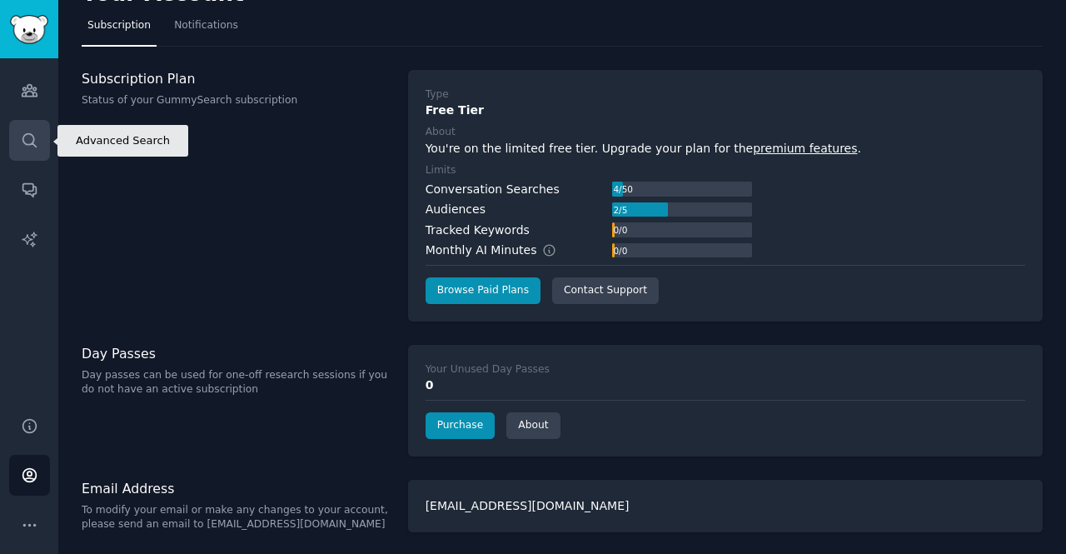
click at [37, 136] on icon "Sidebar" at bounding box center [29, 140] width 17 height 17
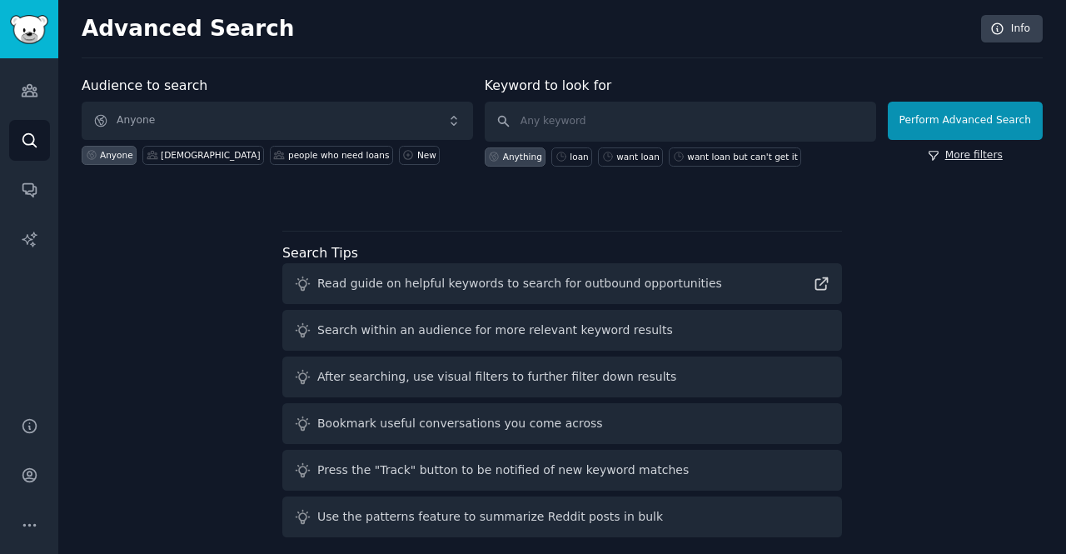
click at [1000, 155] on link "More filters" at bounding box center [965, 155] width 75 height 15
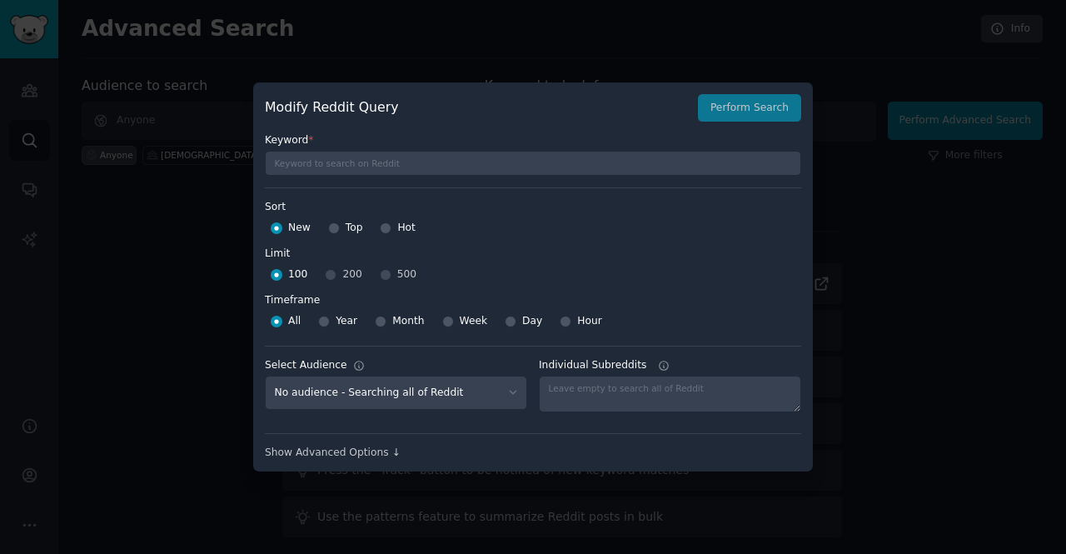
click at [342, 225] on div "Top" at bounding box center [345, 228] width 35 height 27
click at [330, 225] on input "Top" at bounding box center [334, 228] width 12 height 12
radio input "true"
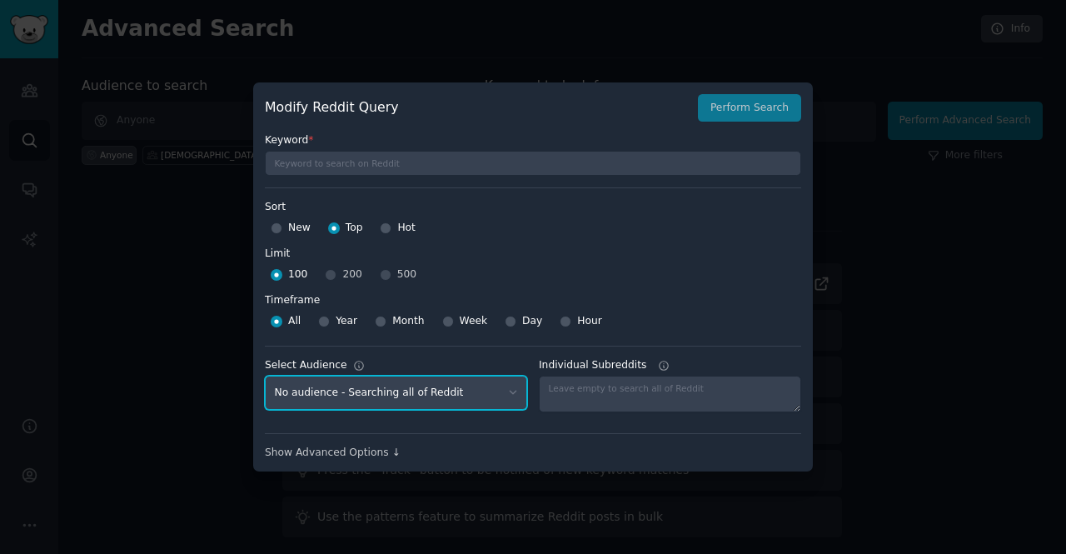
click at [485, 392] on select "No audience - Searching all of Reddit indian - 4 Subreddits people who need loa…" at bounding box center [396, 393] width 262 height 34
click at [490, 387] on select "No audience - Searching all of Reddit indian - 4 Subreddits people who need loa…" at bounding box center [396, 393] width 262 height 34
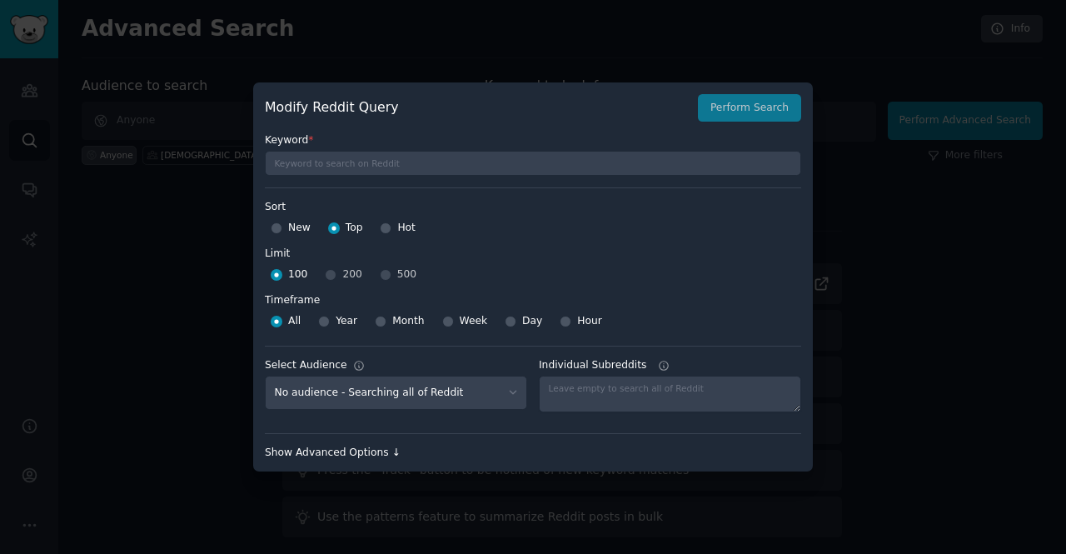
click at [329, 449] on div "Show Advanced Options ↓" at bounding box center [533, 453] width 537 height 15
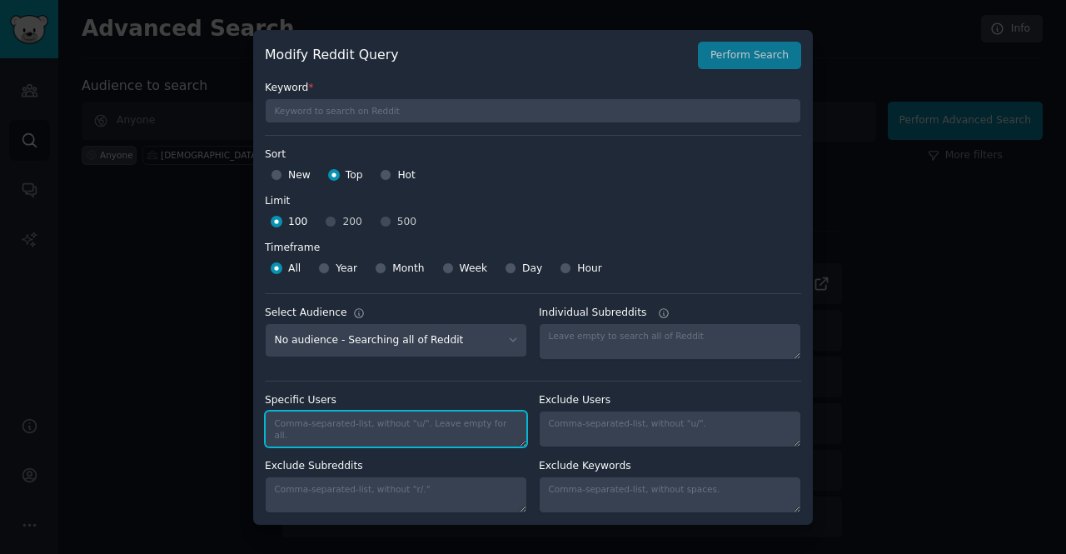
click at [347, 422] on textarea "Specific Users" at bounding box center [396, 429] width 262 height 37
type textarea "[DEMOGRAPHIC_DATA]"
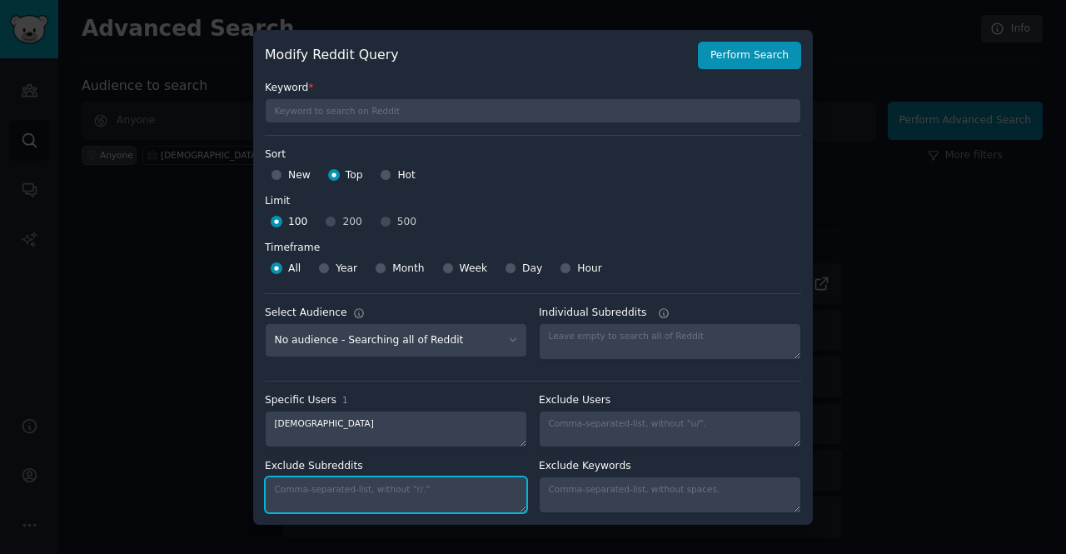
click at [372, 492] on textarea "Exclude Subreddits" at bounding box center [396, 495] width 262 height 37
